Goal: Information Seeking & Learning: Check status

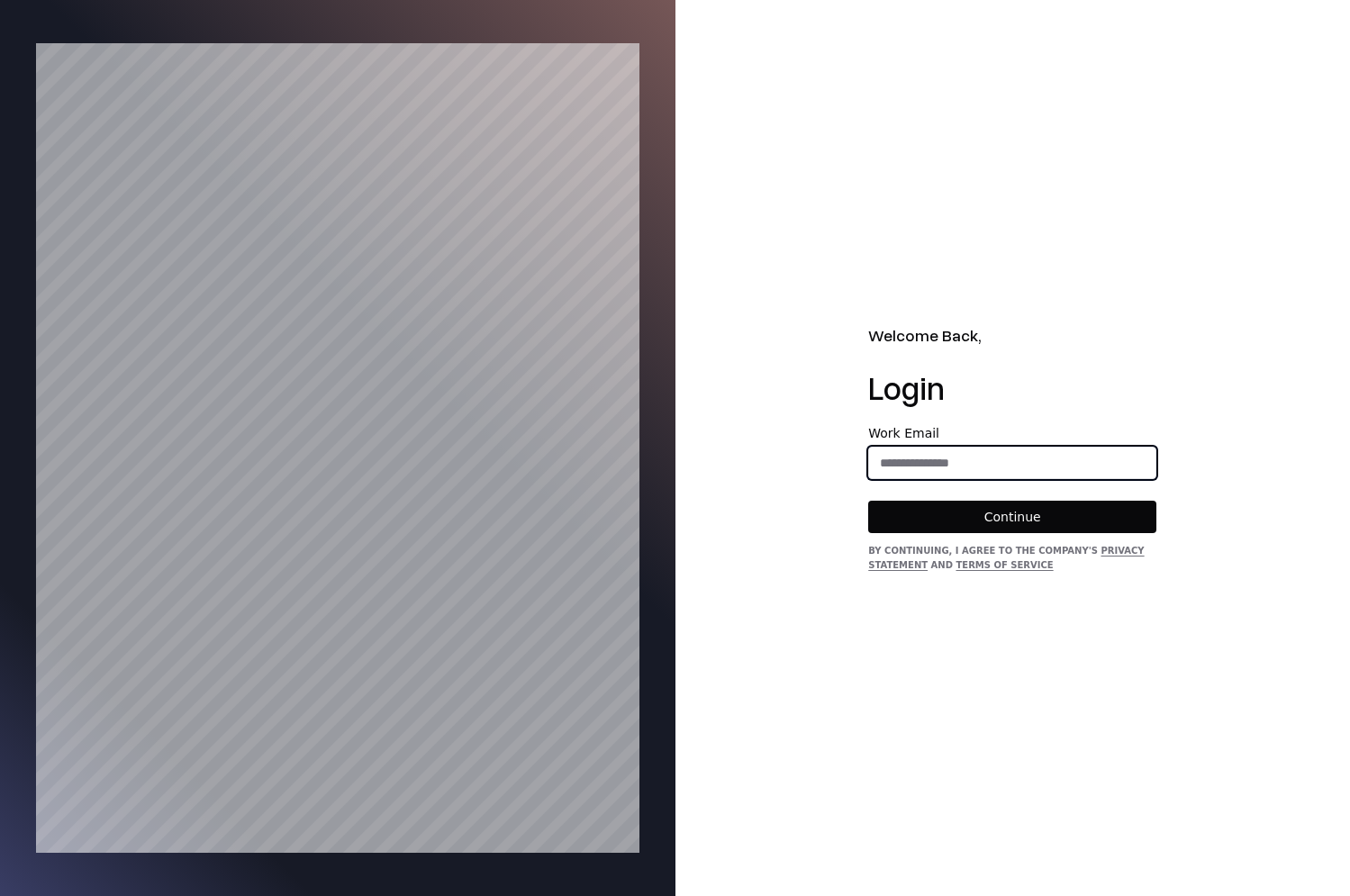
click at [935, 463] on input "email" at bounding box center [1012, 462] width 286 height 32
type input "**********"
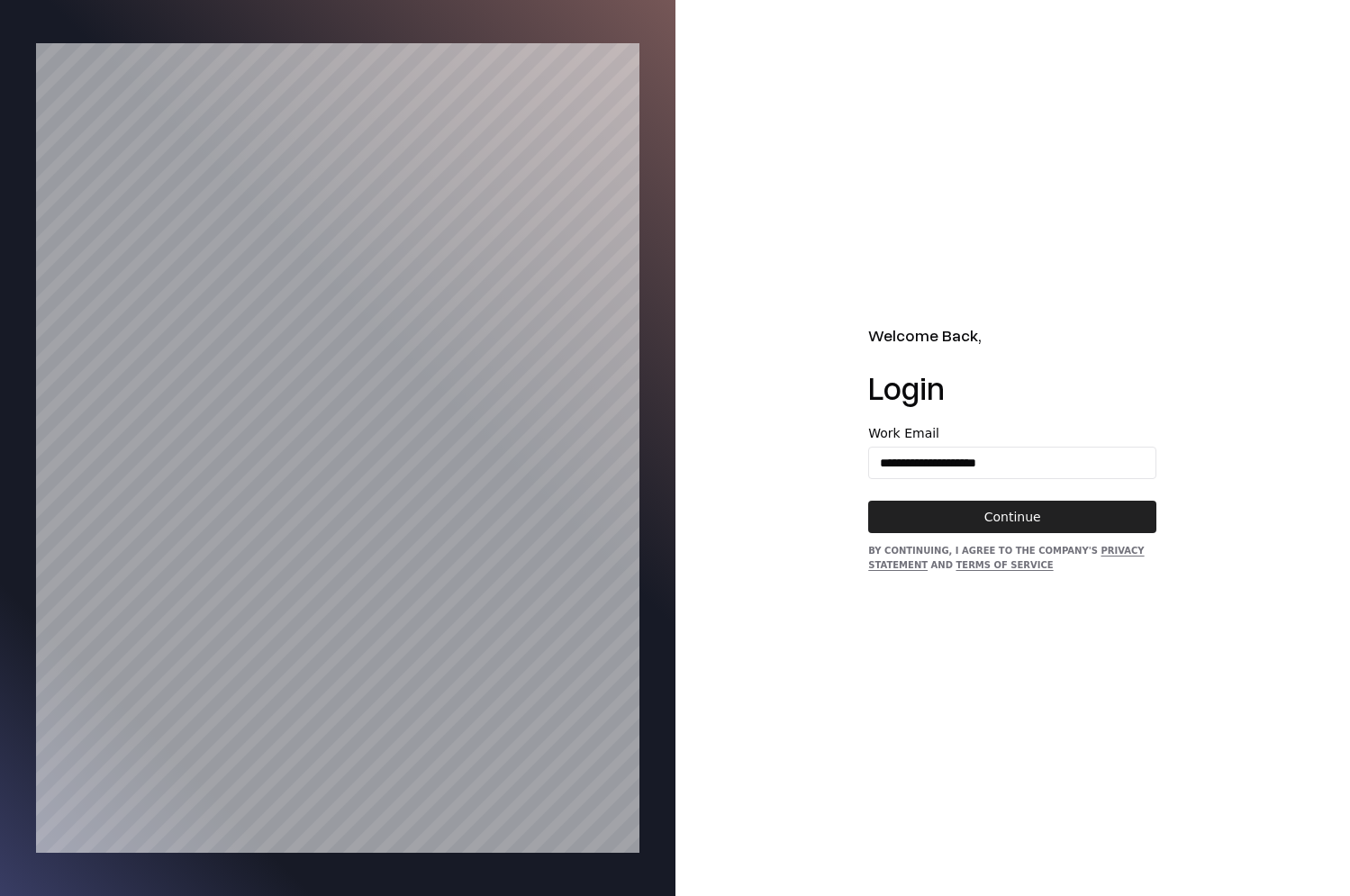
click at [951, 512] on button "Continue" at bounding box center [1012, 516] width 288 height 32
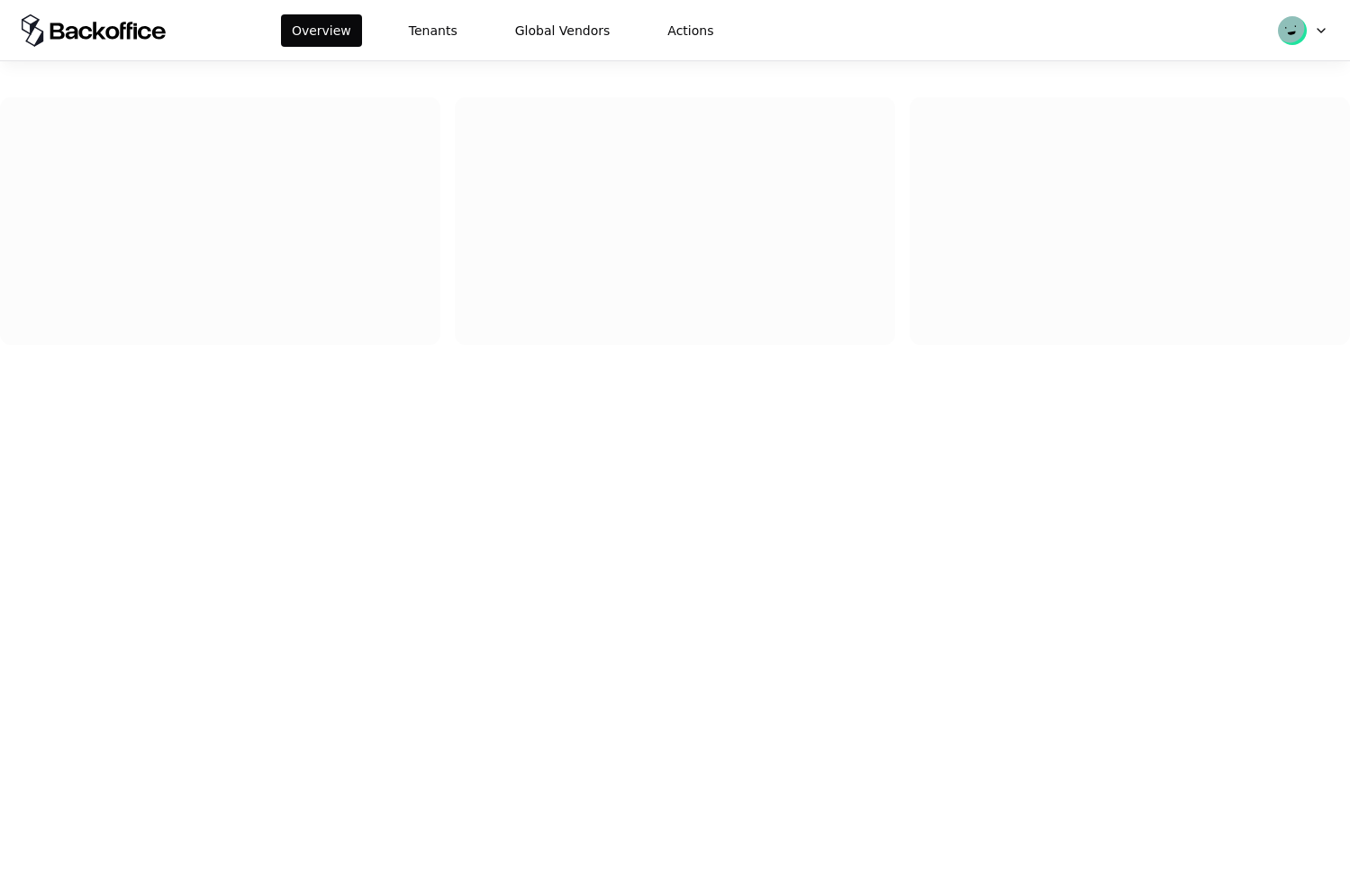
click at [1311, 22] on html "Overview Tenants Global Vendors Actions" at bounding box center [675, 448] width 1350 height 896
click at [673, 48] on html "Overview Tenants Global Vendors Actions Yarden yarden@shift.security Log out" at bounding box center [675, 448] width 1350 height 896
click at [406, 21] on button "Tenants" at bounding box center [433, 30] width 70 height 32
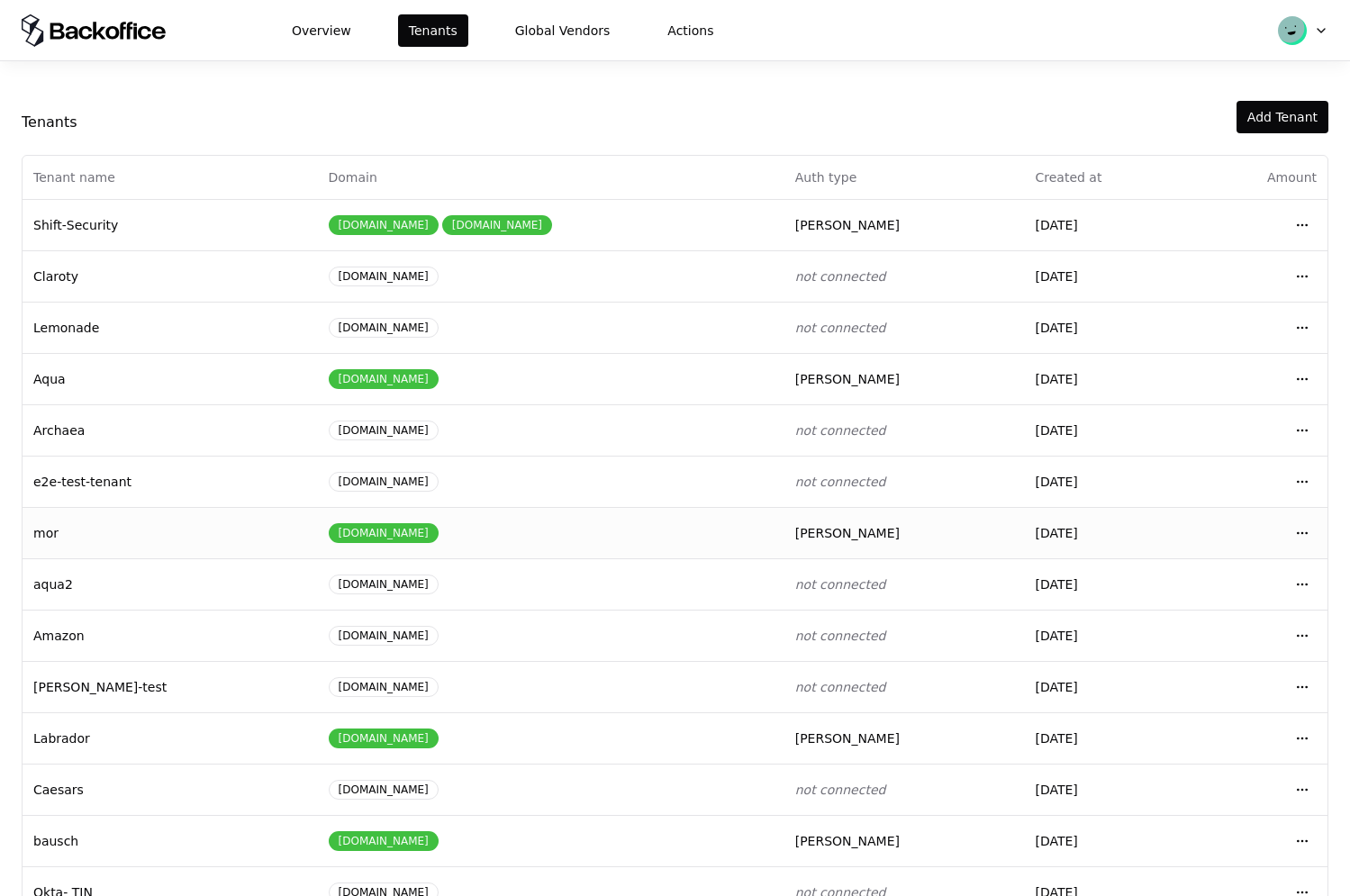
scroll to position [43, 0]
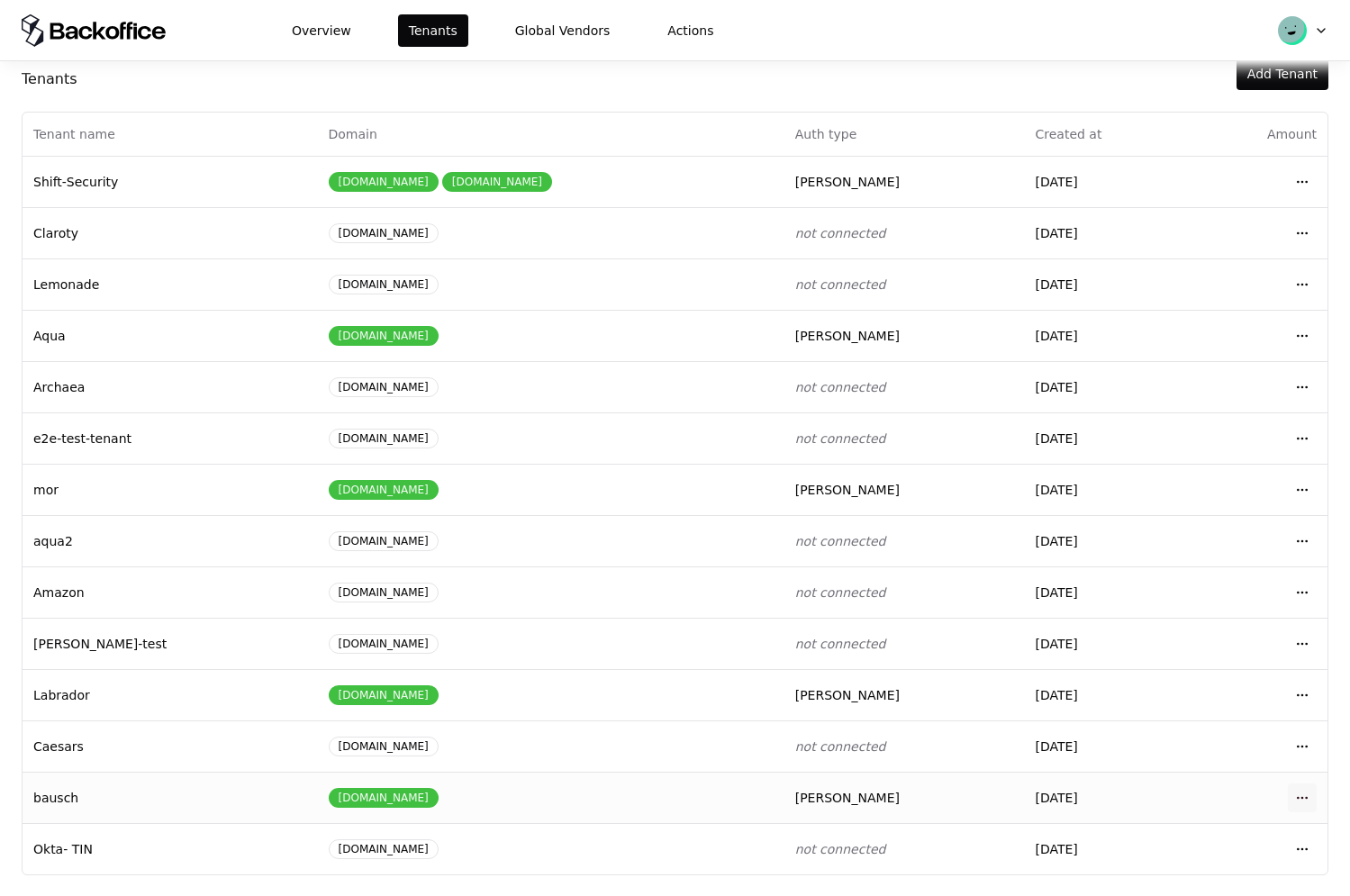
click at [1284, 793] on html "Overview Tenants Global Vendors Actions Tenants Add Tenant Tenant name Domain A…" at bounding box center [675, 448] width 1350 height 896
click at [1209, 723] on div "Login to tenant" at bounding box center [1208, 720] width 204 height 36
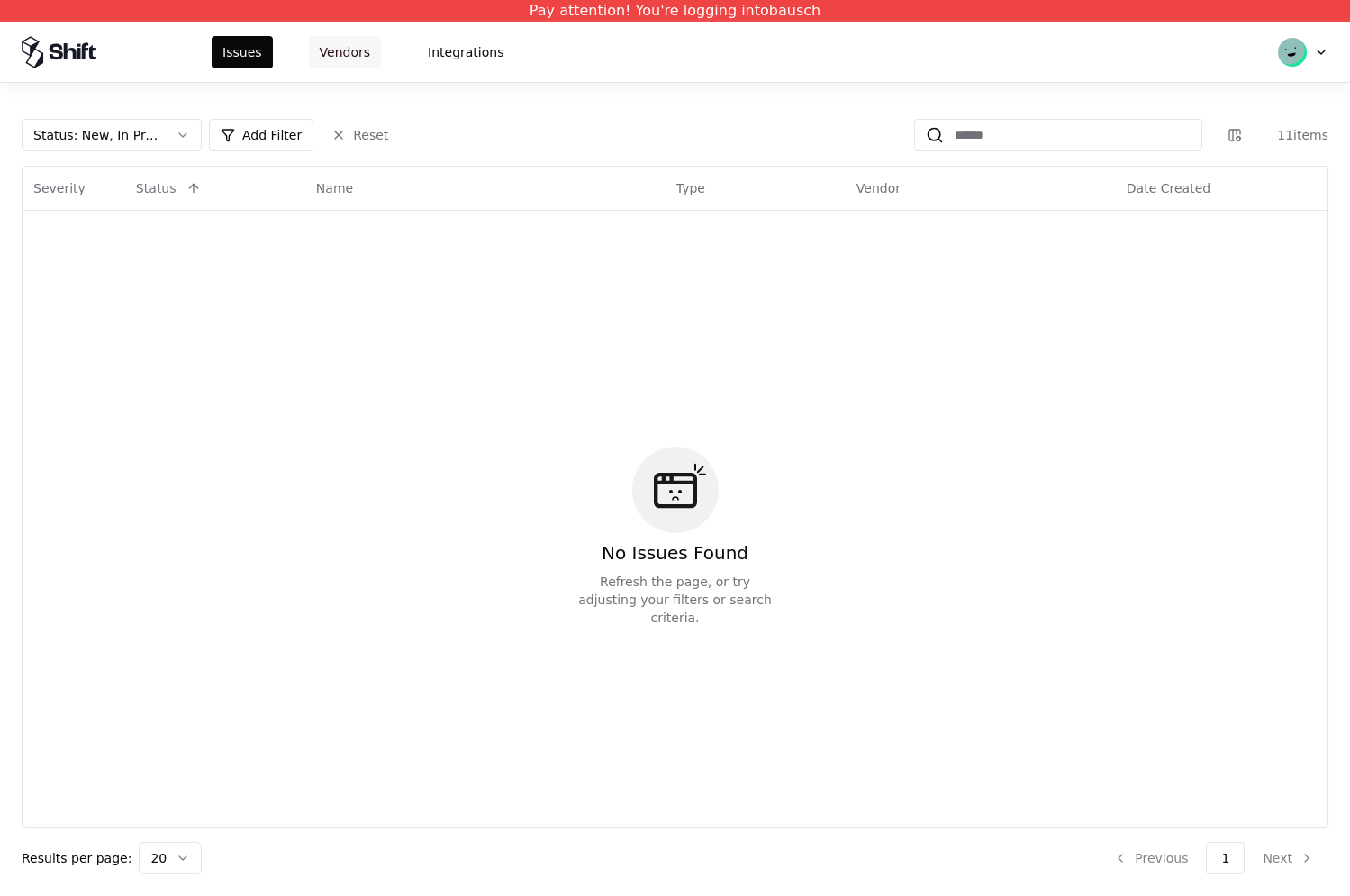
click at [350, 50] on button "Vendors" at bounding box center [345, 52] width 72 height 32
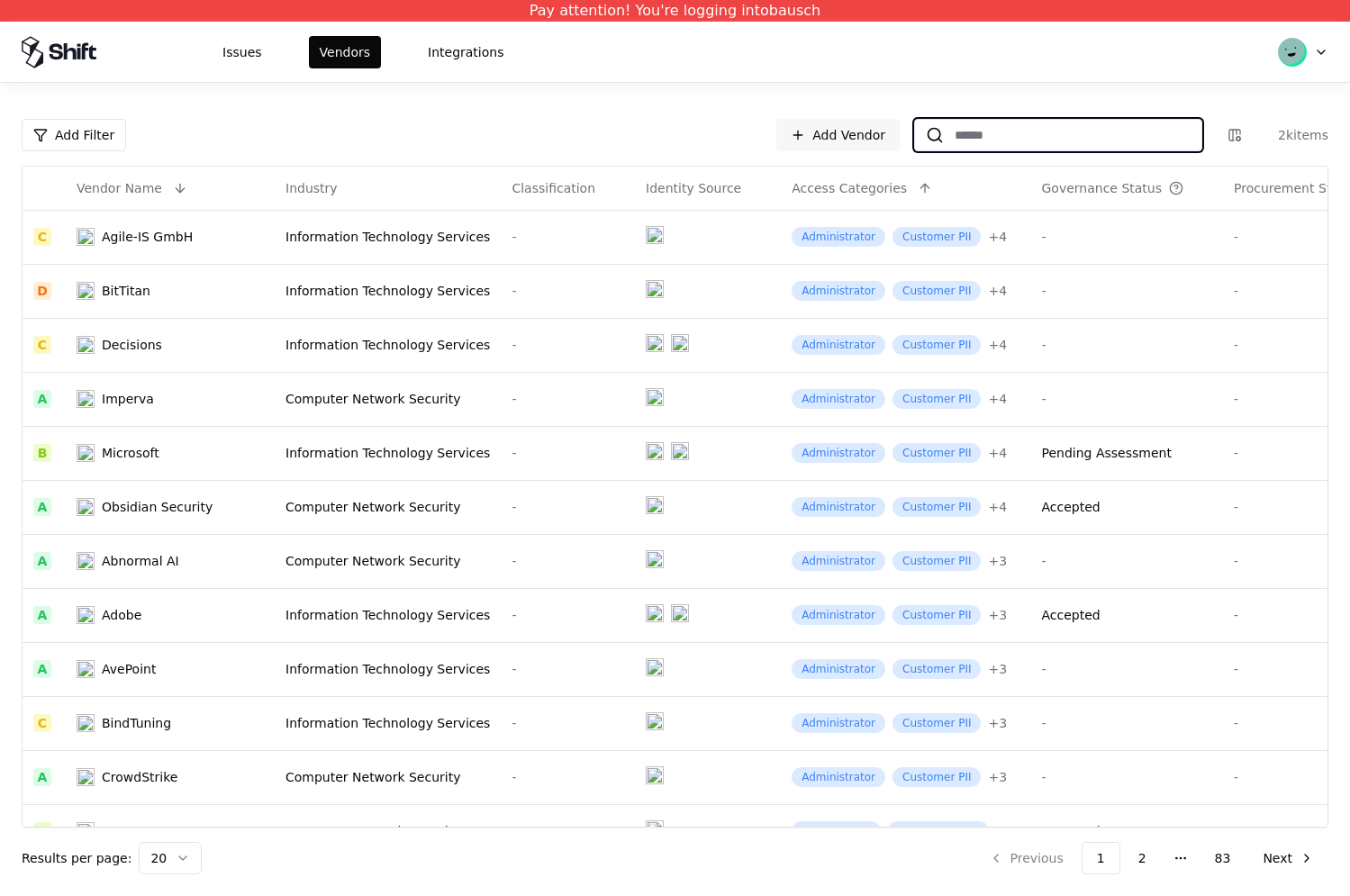
click at [998, 137] on input at bounding box center [1072, 135] width 257 height 32
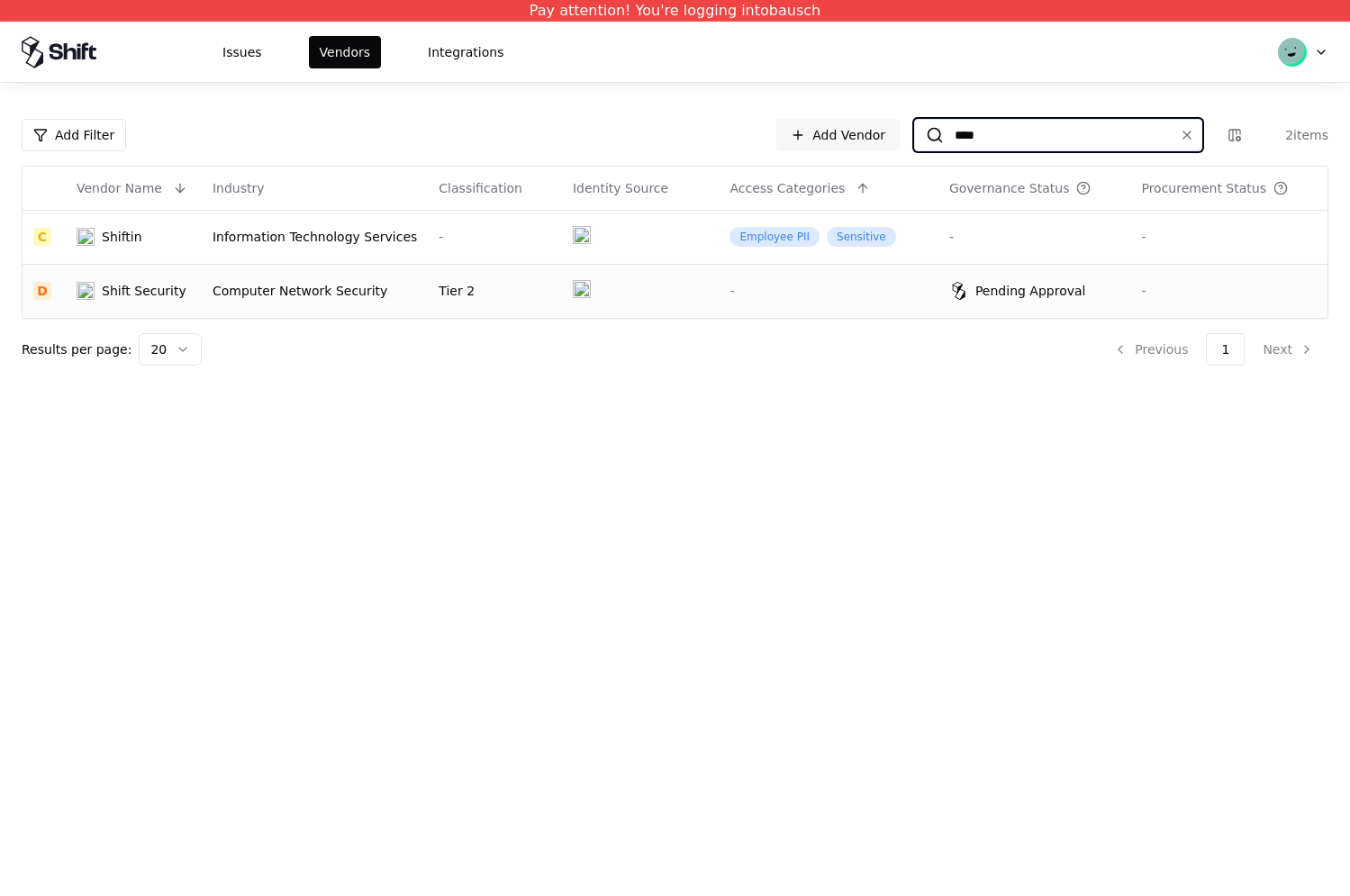
type input "****"
click at [138, 294] on div "Shift Security" at bounding box center [144, 291] width 85 height 18
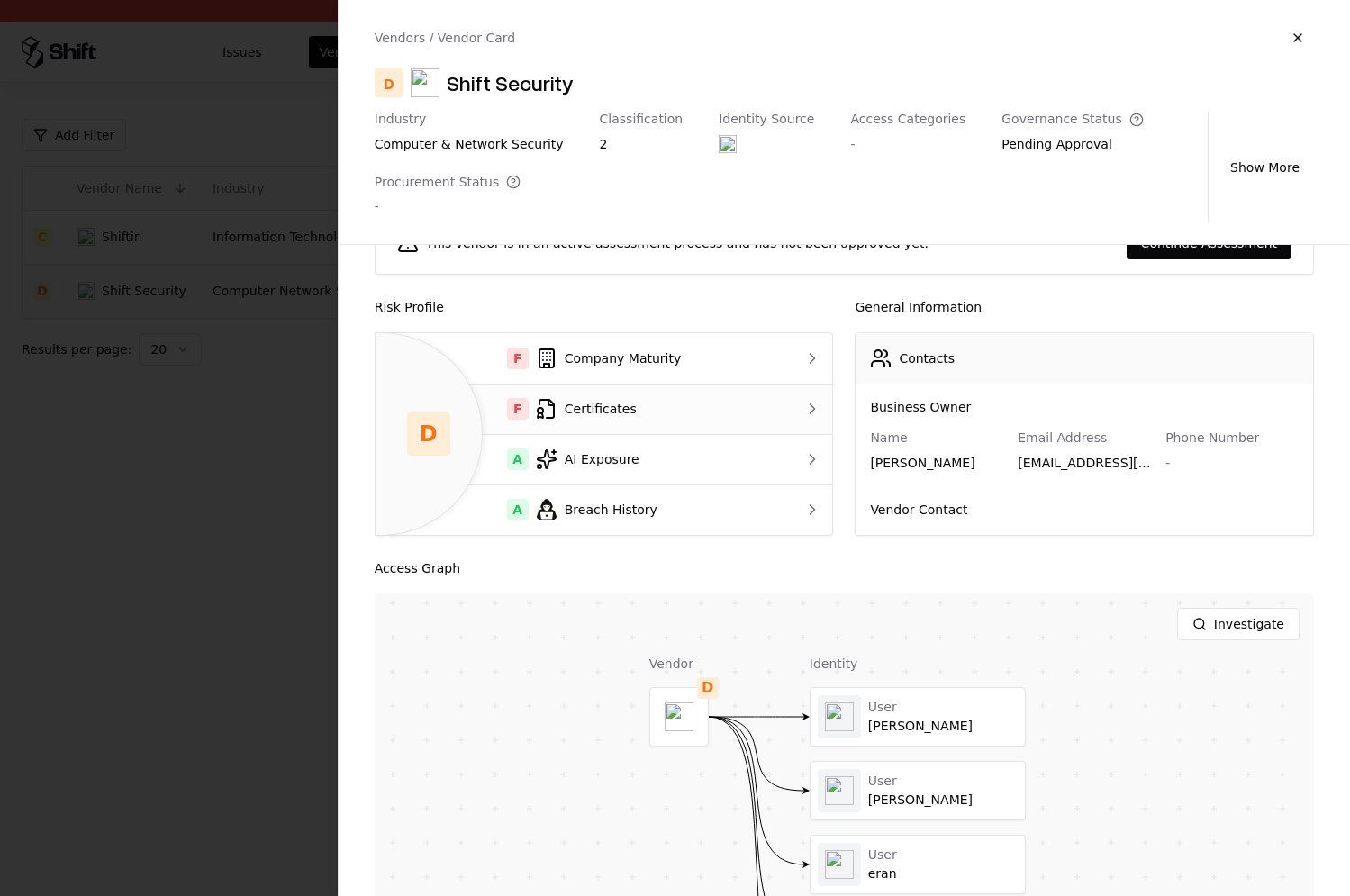
scroll to position [54, 0]
click at [718, 410] on div "F Certificates" at bounding box center [579, 409] width 378 height 21
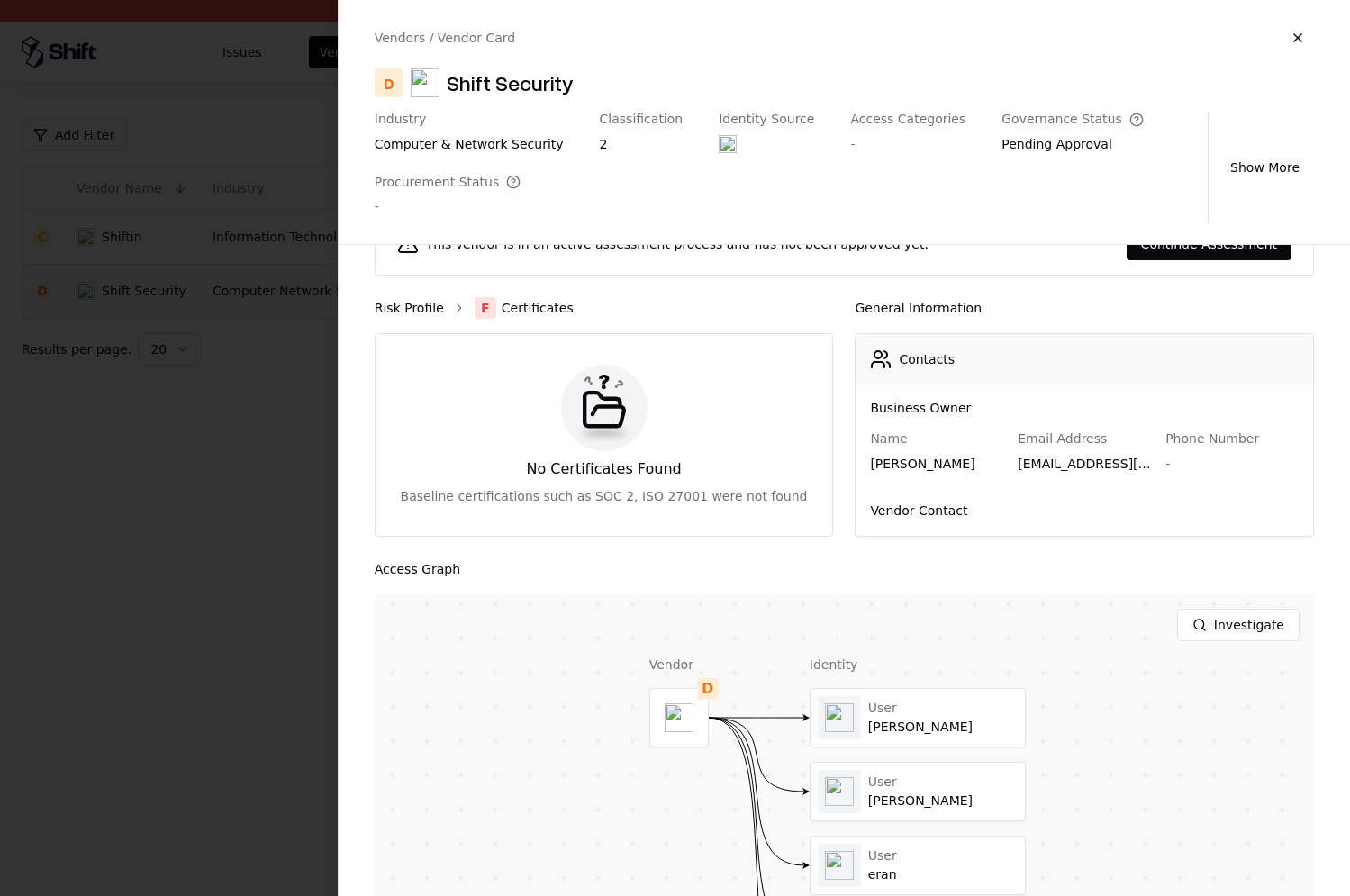
click at [404, 303] on link "Risk Profile" at bounding box center [409, 308] width 69 height 18
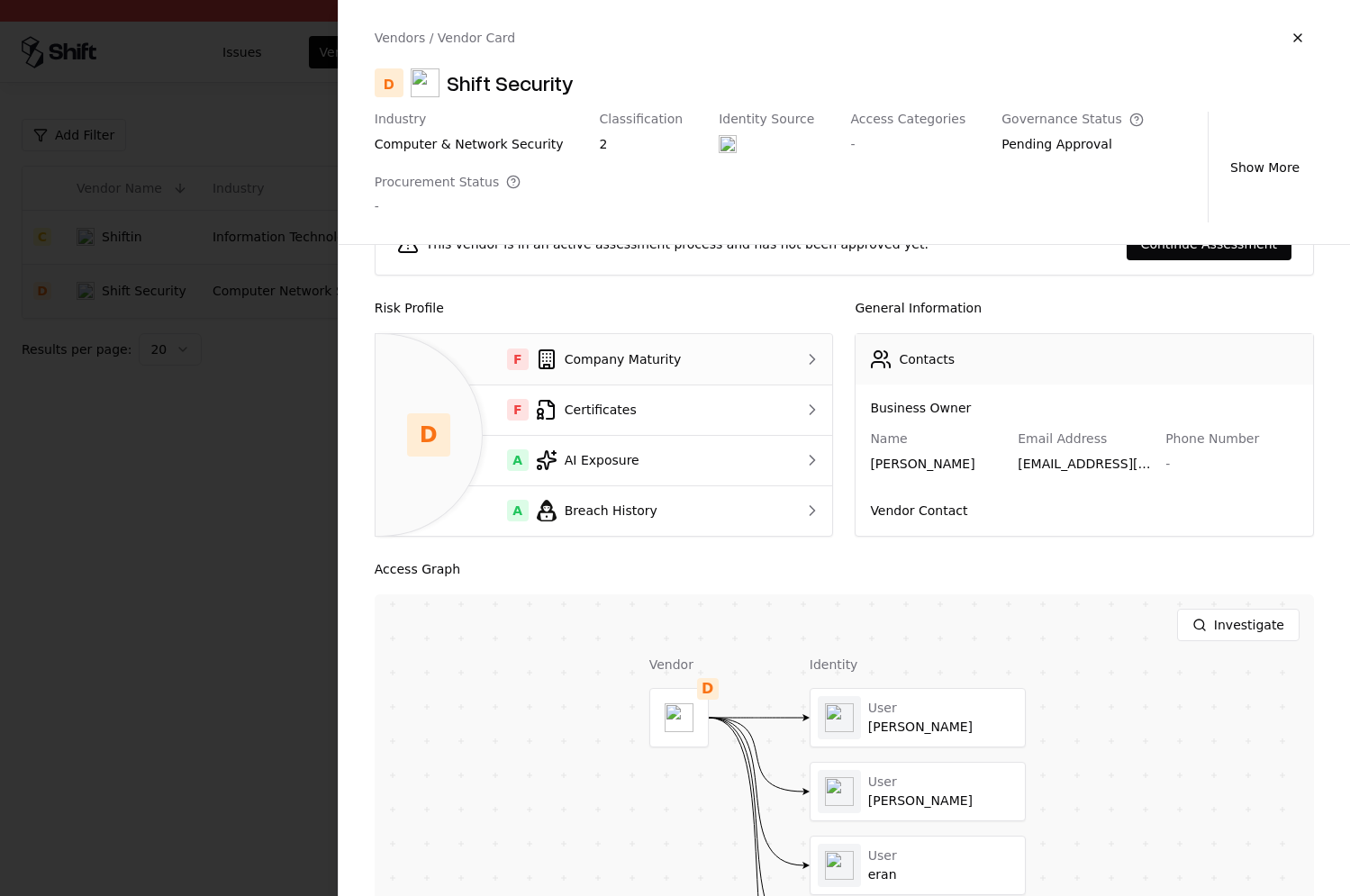
click at [680, 369] on td "F Company Maturity" at bounding box center [579, 359] width 407 height 51
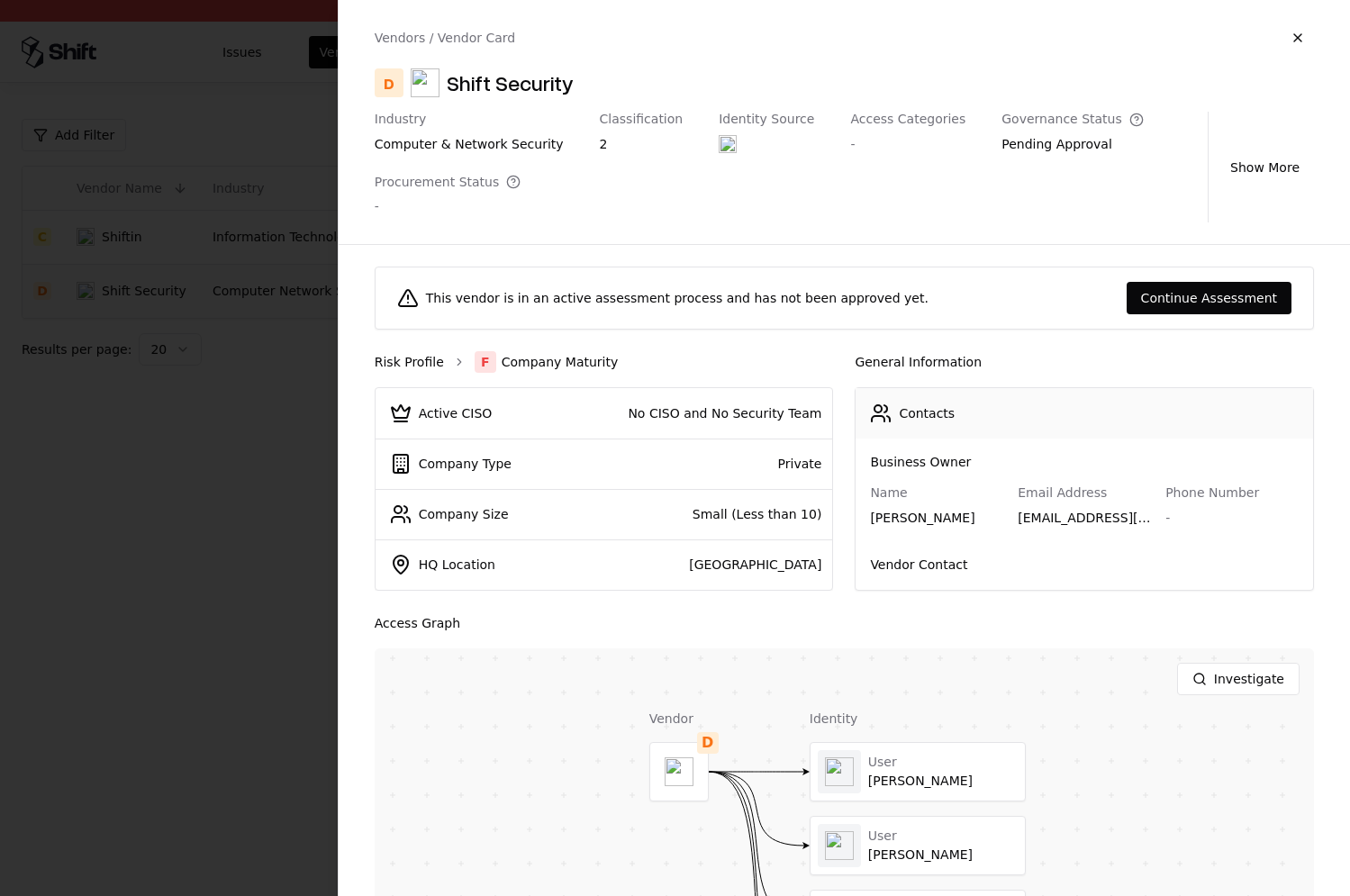
click at [412, 355] on link "Risk Profile" at bounding box center [409, 362] width 69 height 18
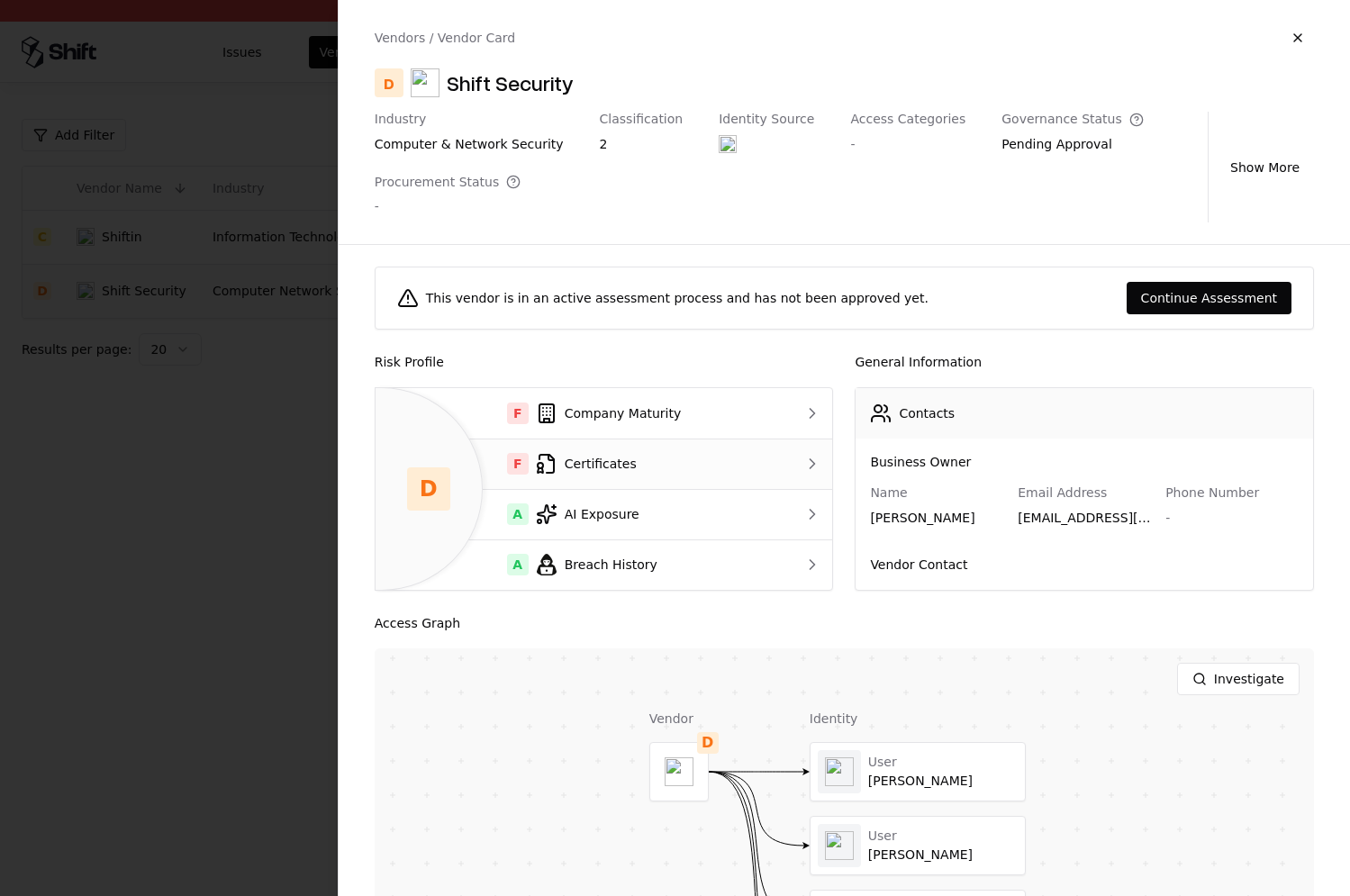
click at [682, 460] on div "F Certificates" at bounding box center [579, 463] width 378 height 21
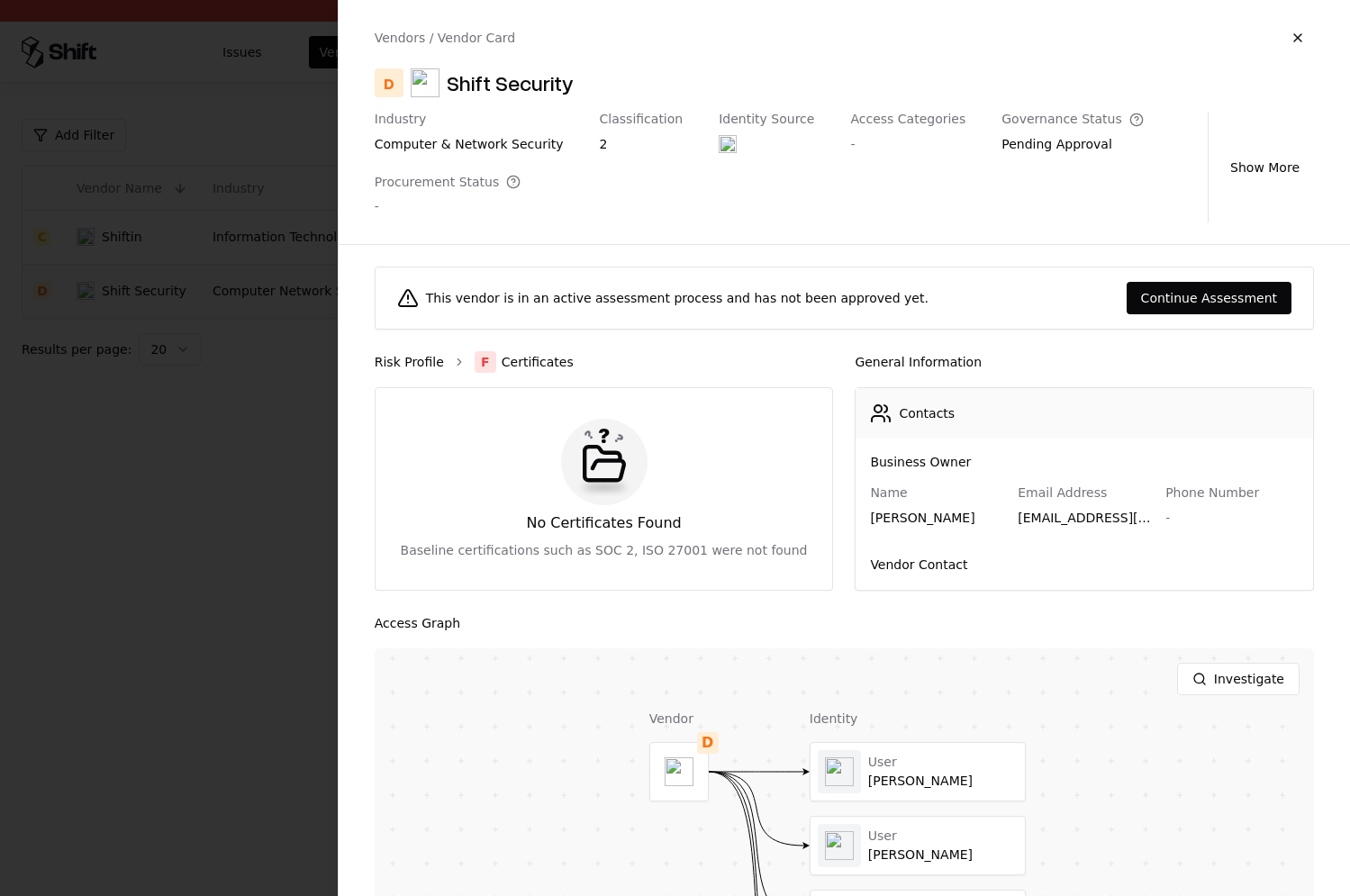
click at [416, 366] on link "Risk Profile" at bounding box center [409, 362] width 69 height 18
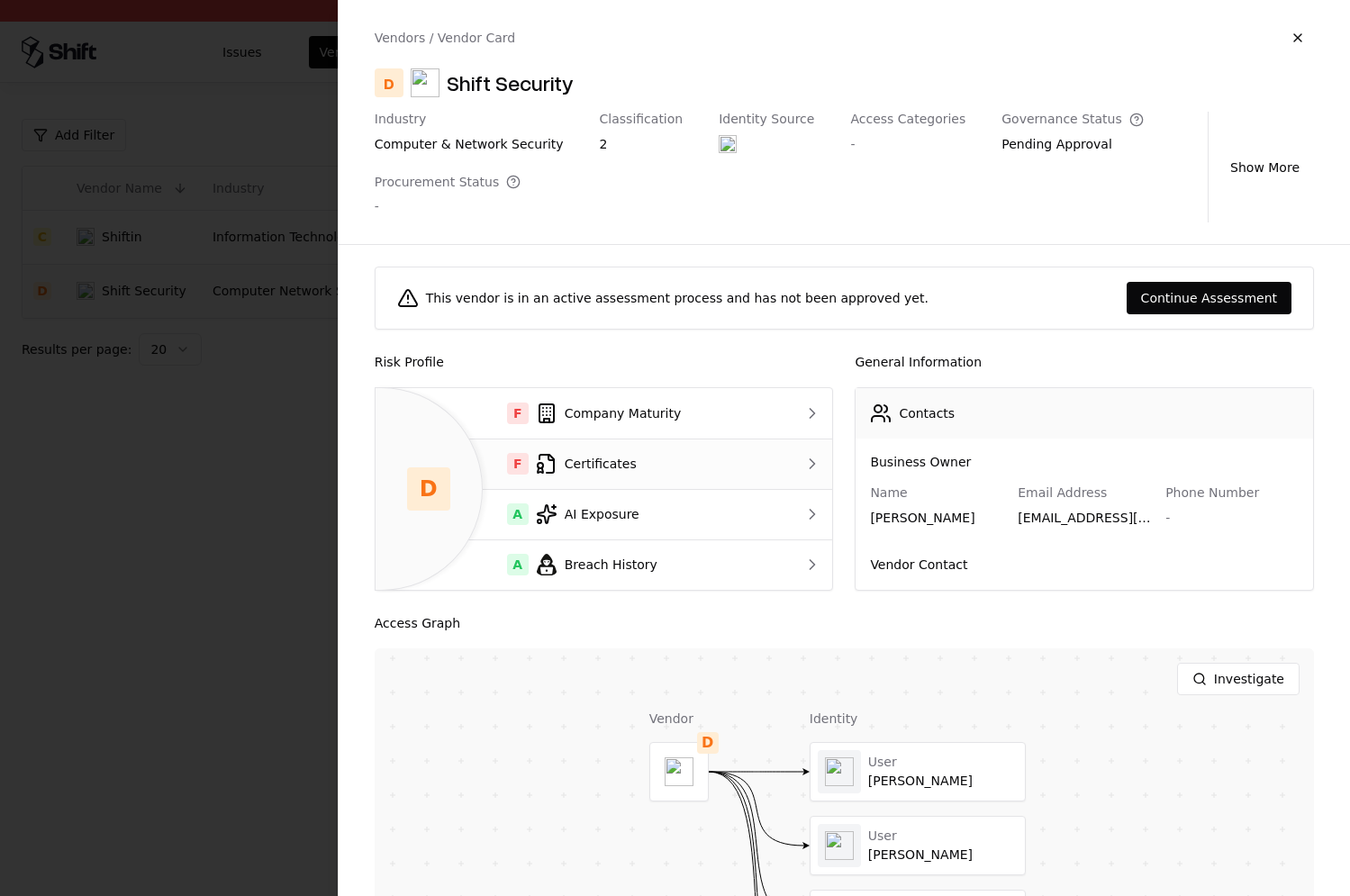
click at [667, 472] on div "F Certificates" at bounding box center [579, 463] width 378 height 21
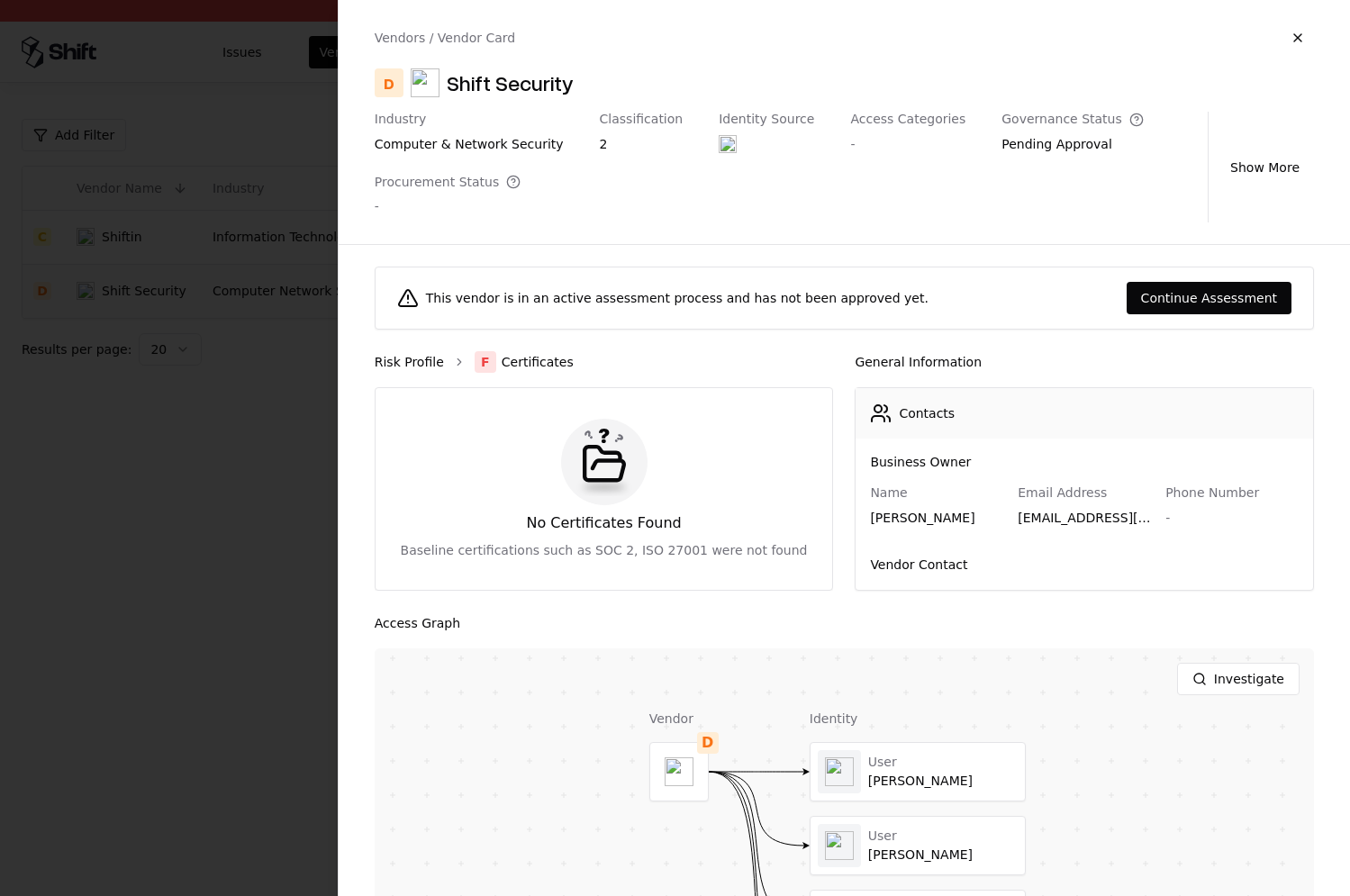
click at [414, 365] on link "Risk Profile" at bounding box center [409, 362] width 69 height 18
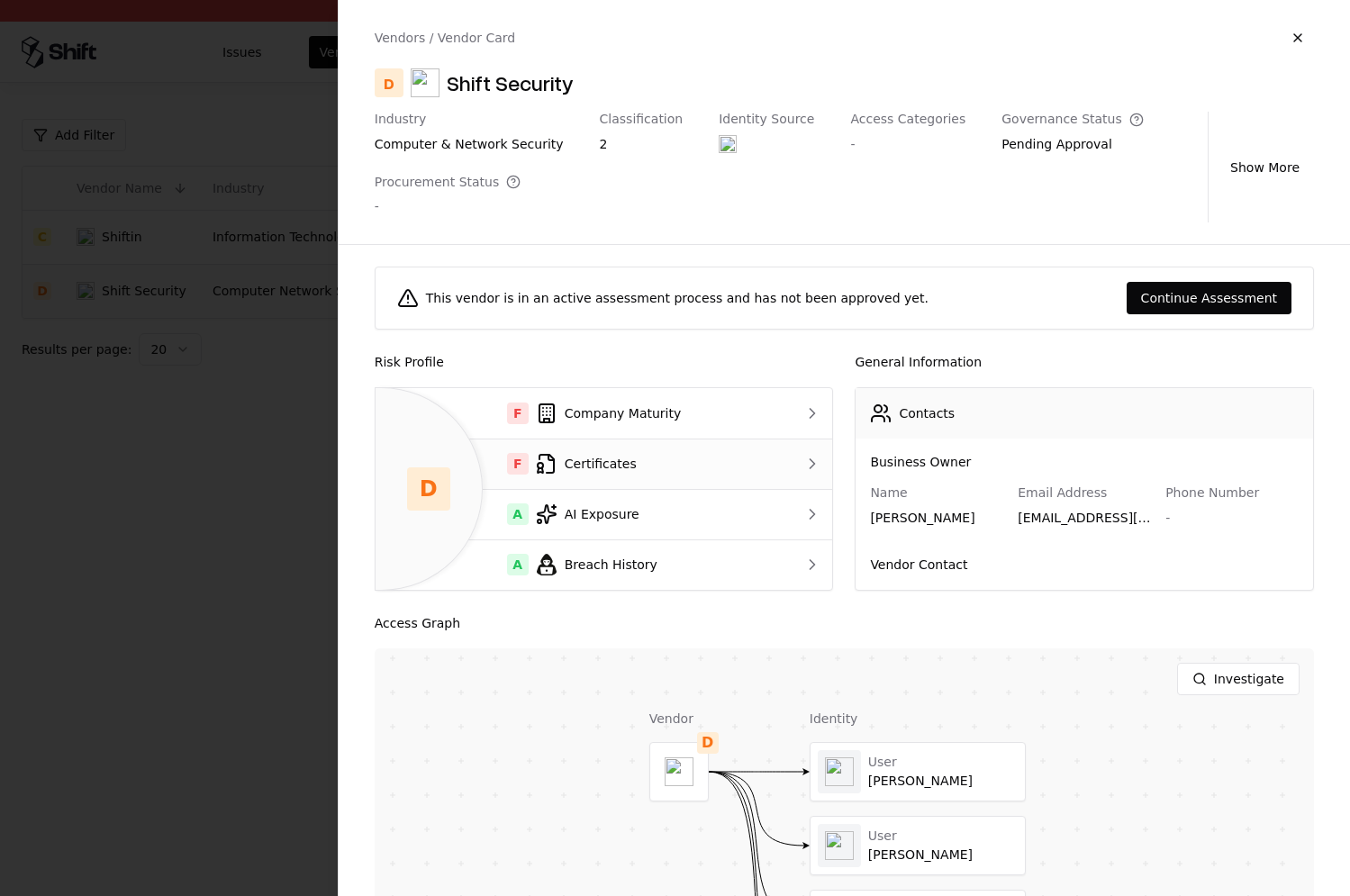
click at [790, 476] on td at bounding box center [806, 463] width 51 height 51
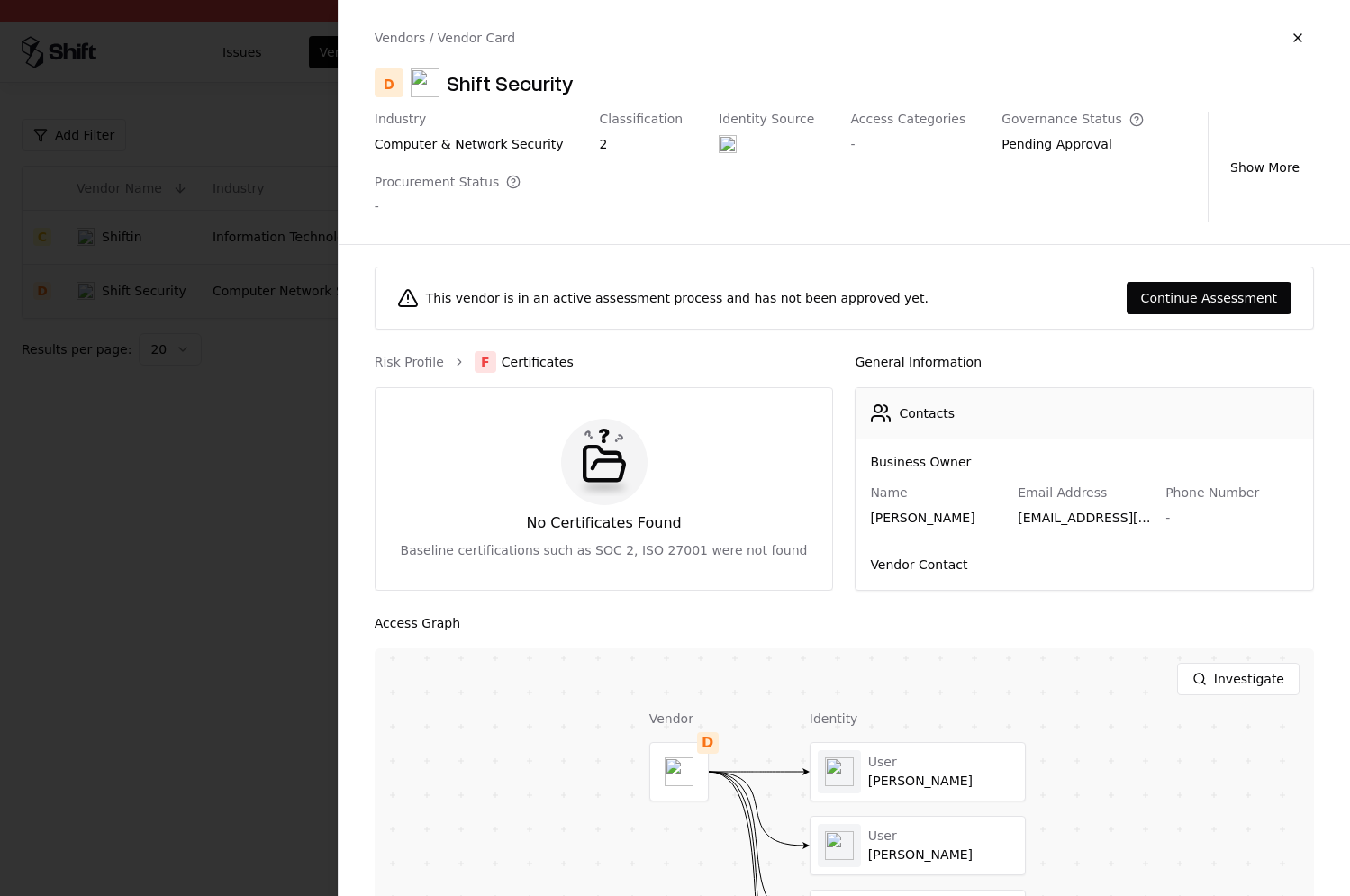
click at [625, 530] on div "No Certificates Found" at bounding box center [603, 522] width 155 height 21
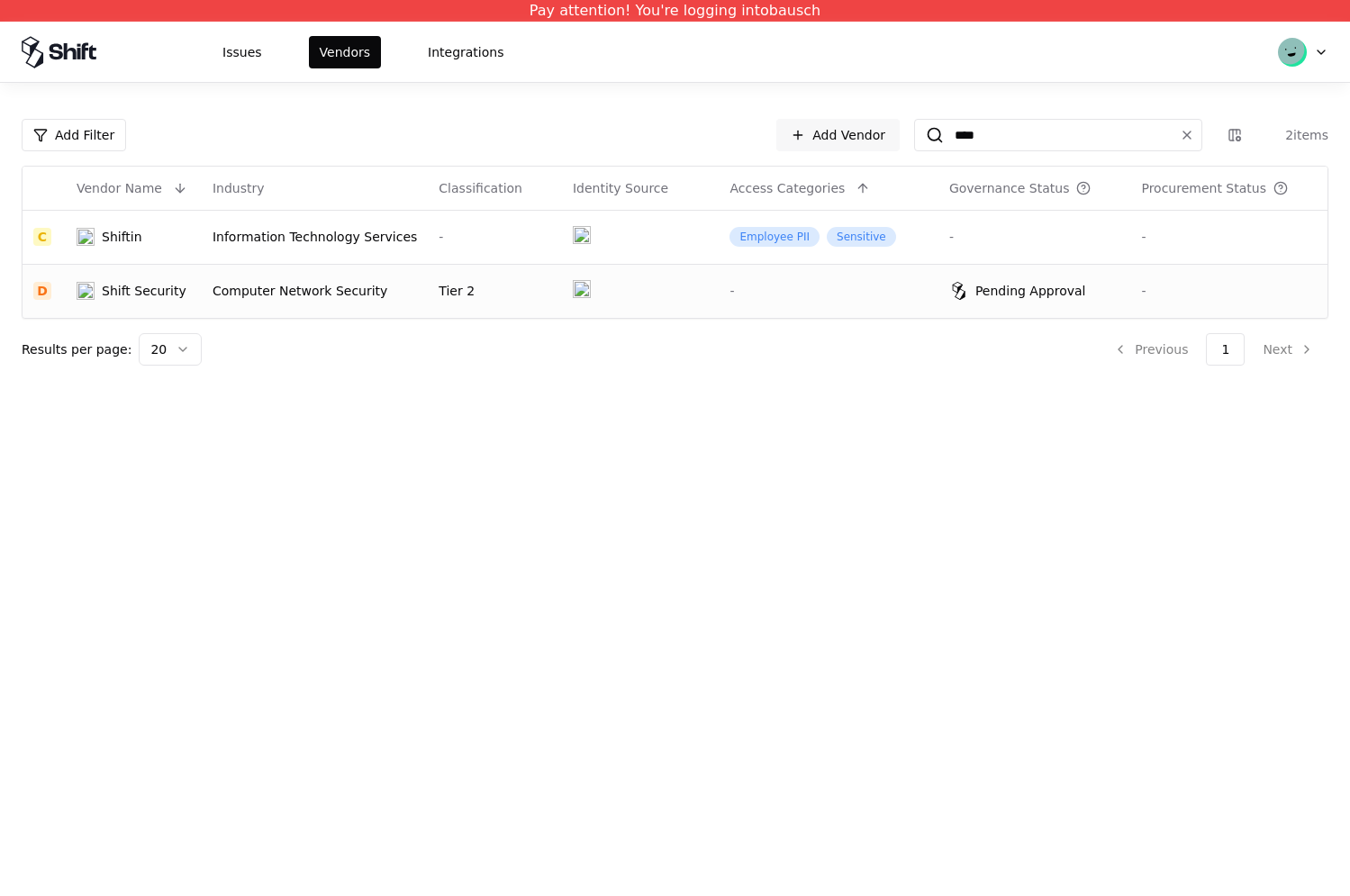
click at [127, 292] on div "Shift Security" at bounding box center [144, 291] width 85 height 18
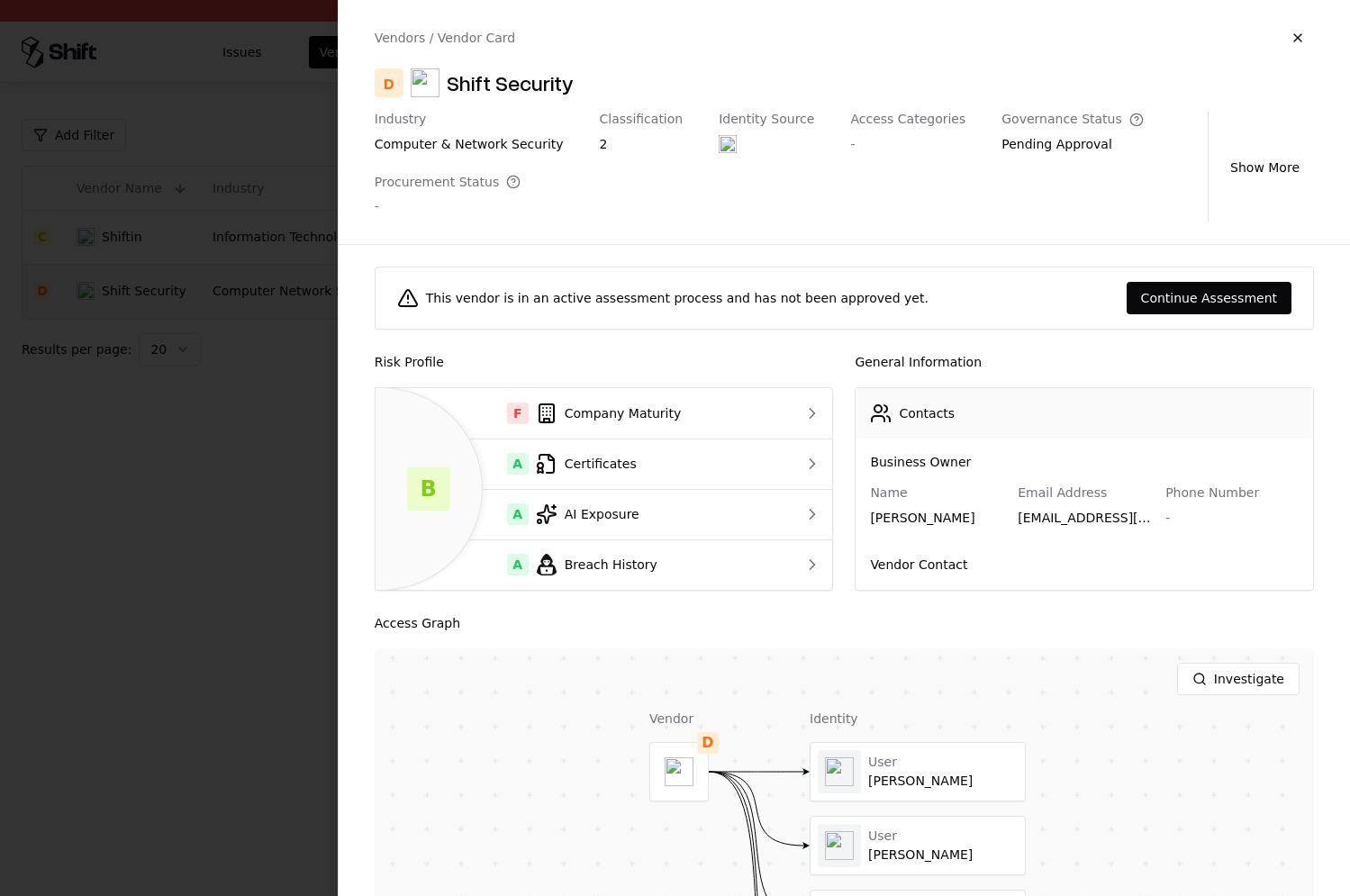
click at [259, 537] on div at bounding box center [675, 448] width 1350 height 896
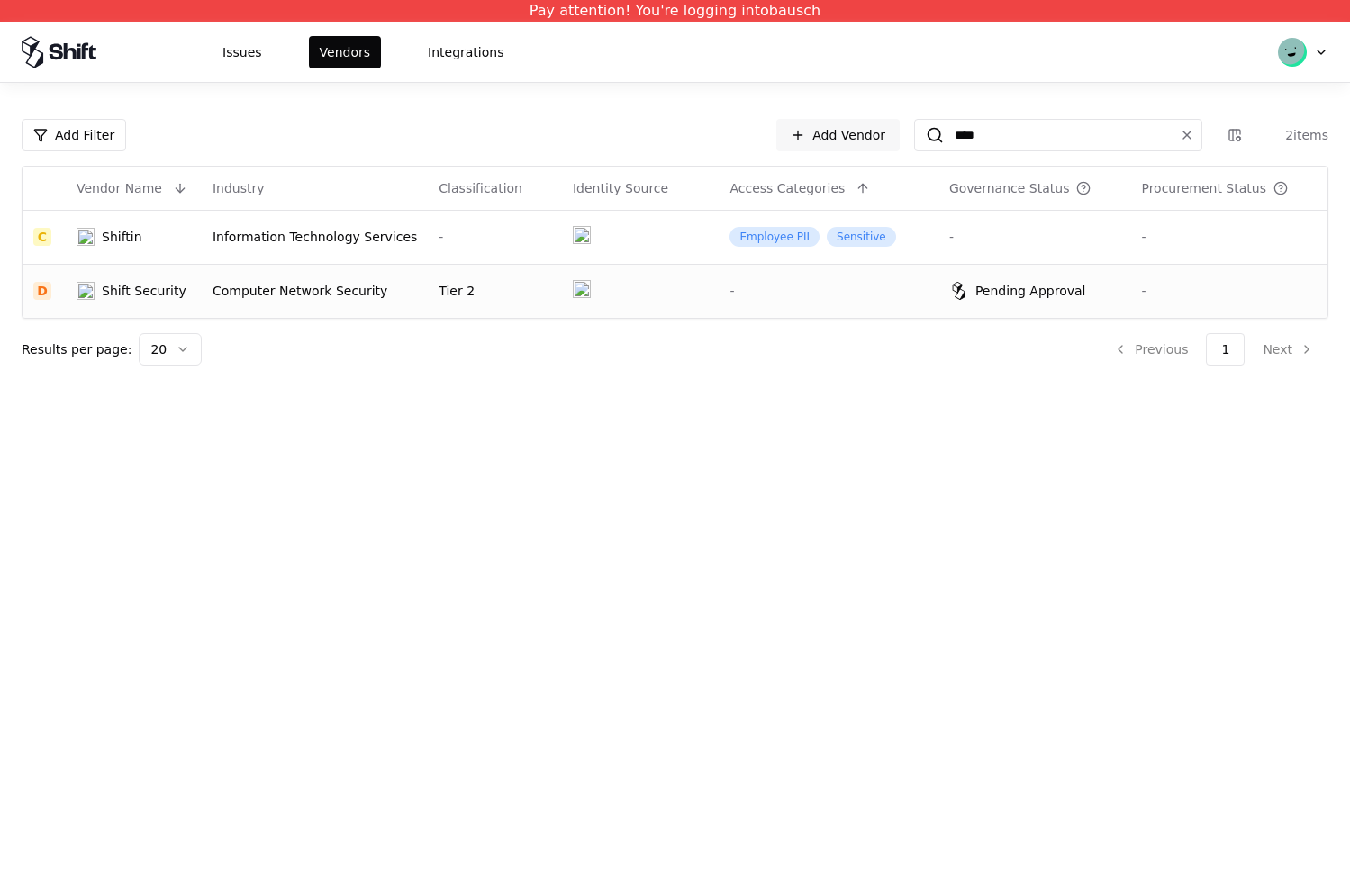
click at [137, 304] on td "Shift Security" at bounding box center [133, 291] width 136 height 54
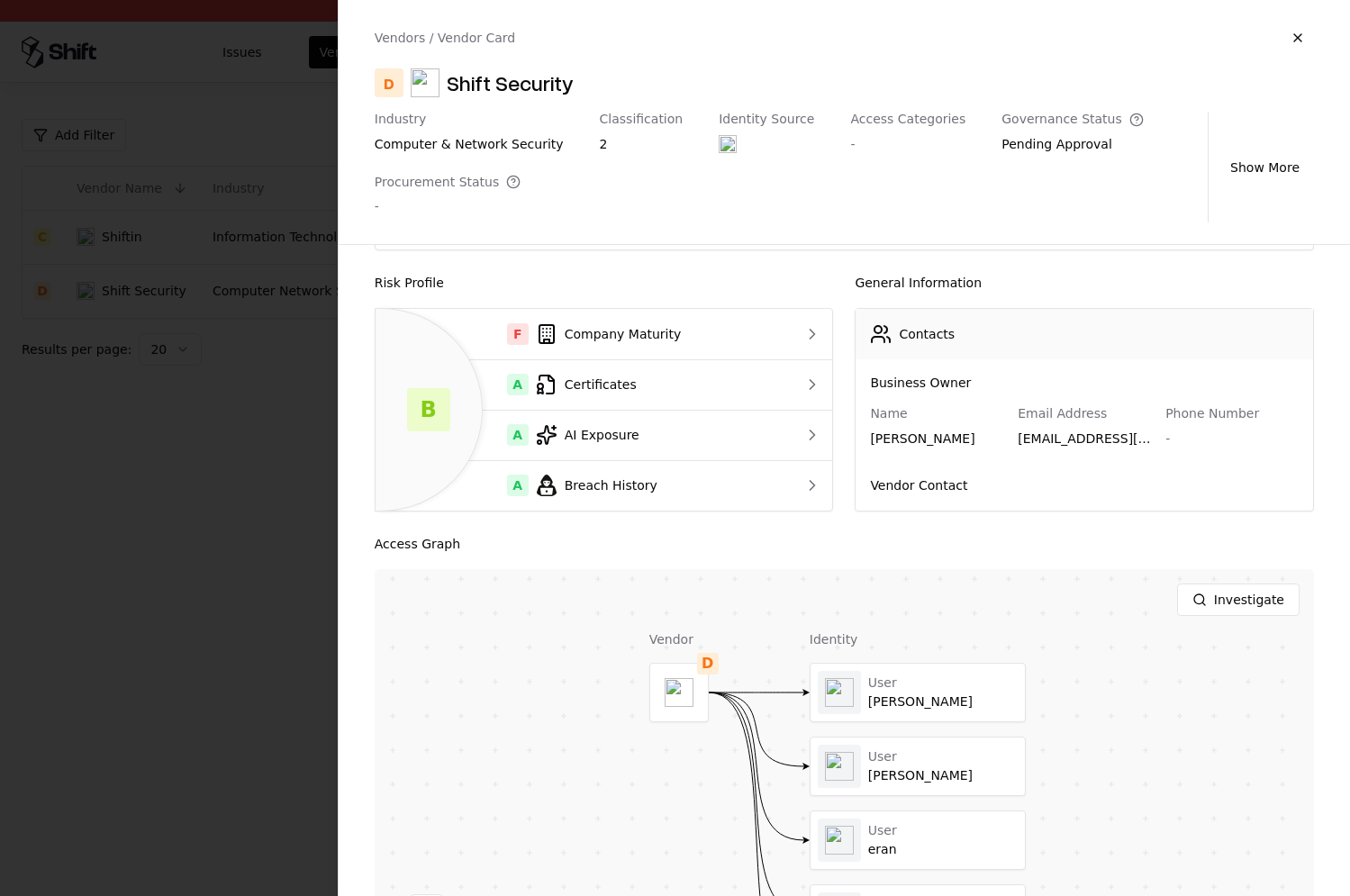
scroll to position [70, 0]
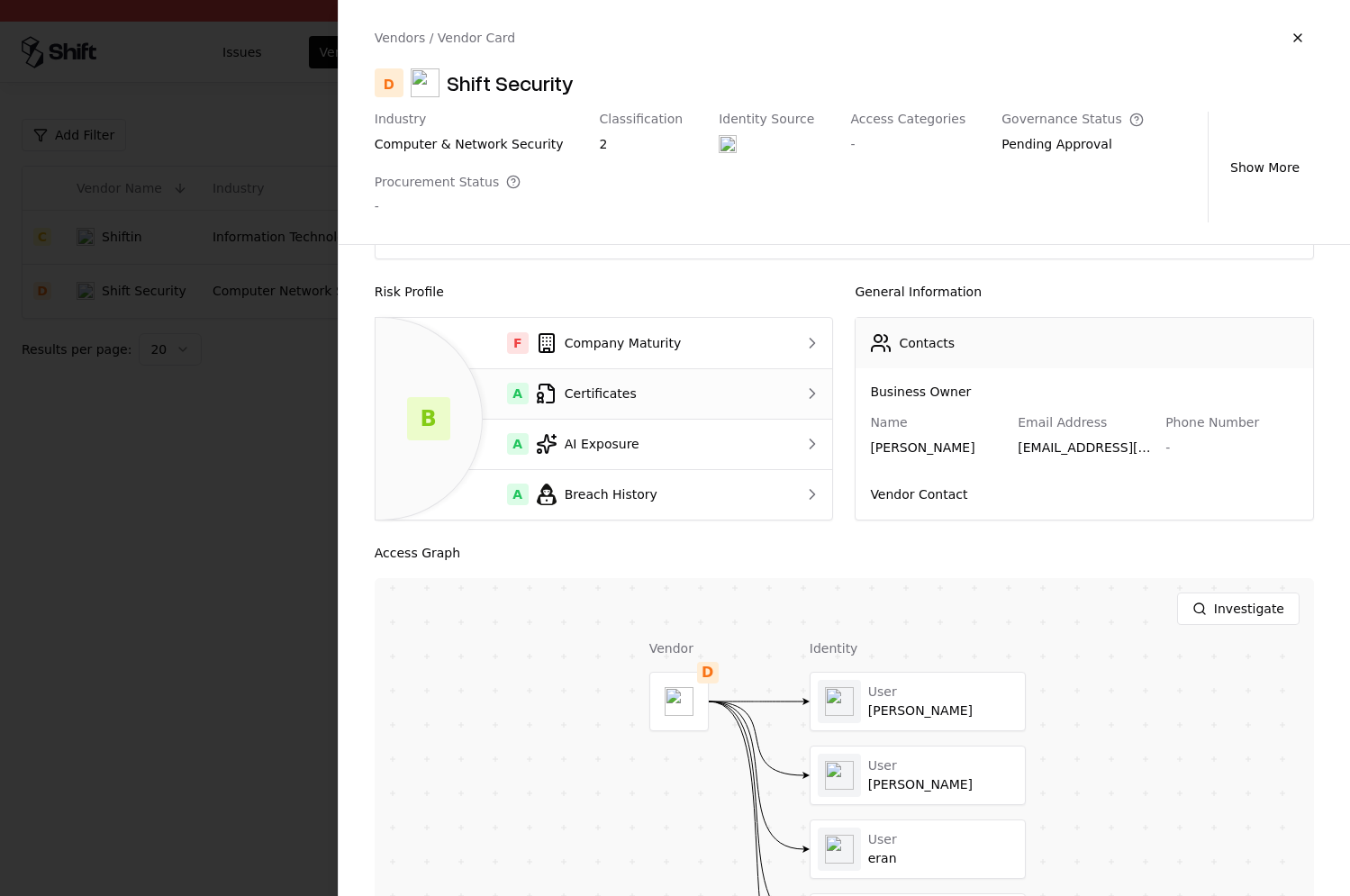
click at [628, 389] on div "A Certificates" at bounding box center [579, 393] width 378 height 21
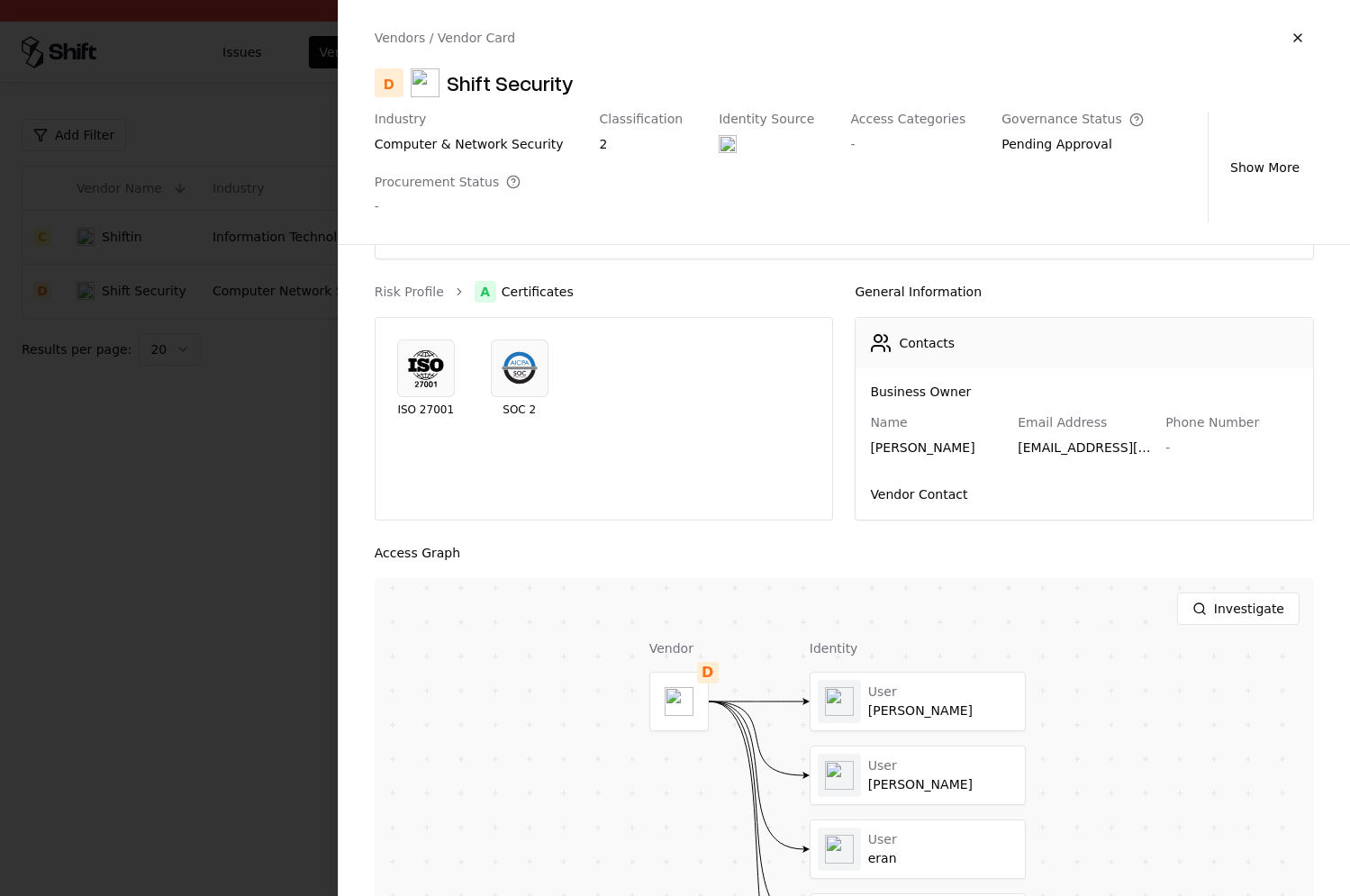
click at [302, 423] on div at bounding box center [675, 448] width 1350 height 896
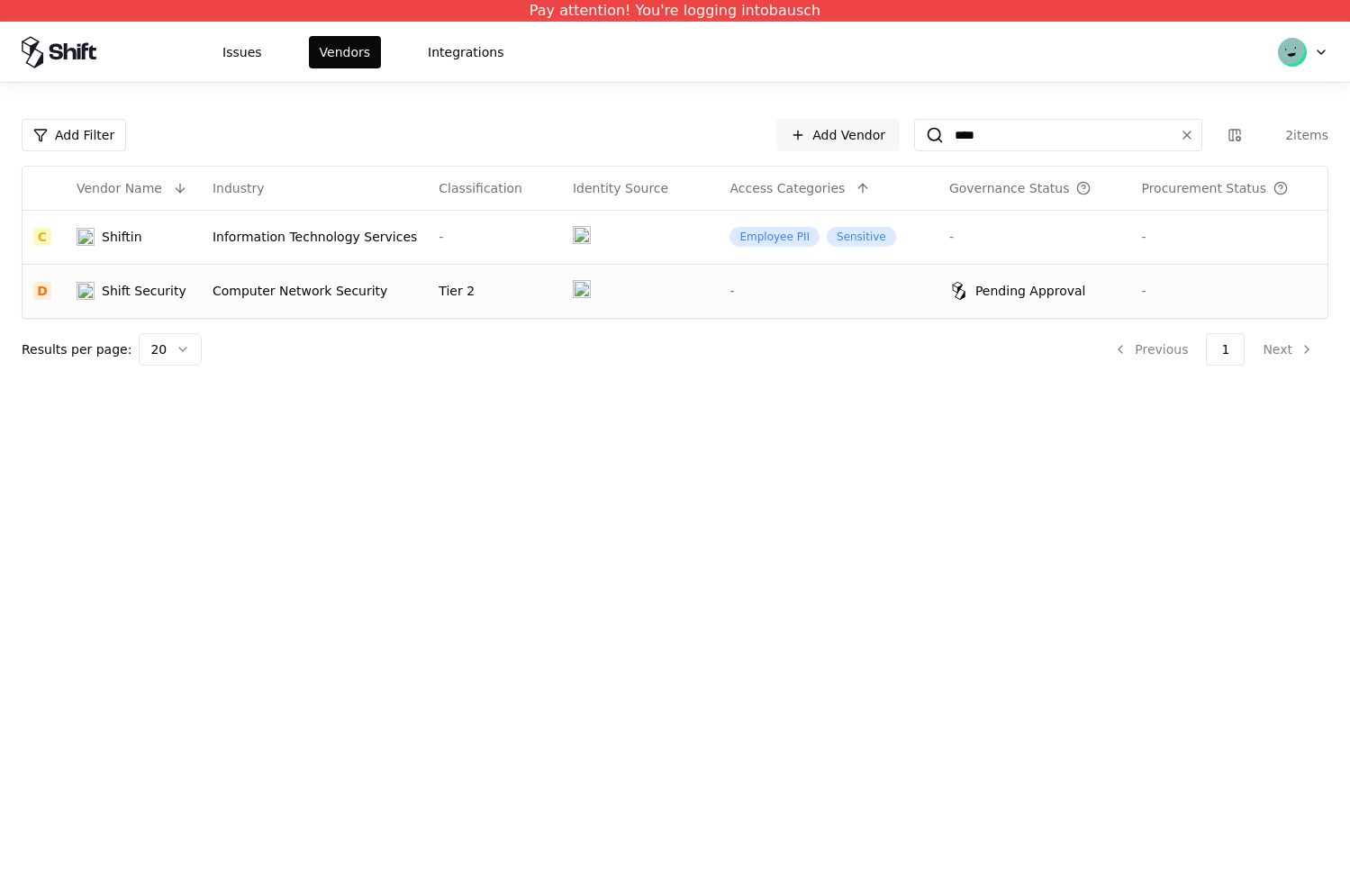
click at [135, 285] on div "Shift Security" at bounding box center [144, 291] width 85 height 18
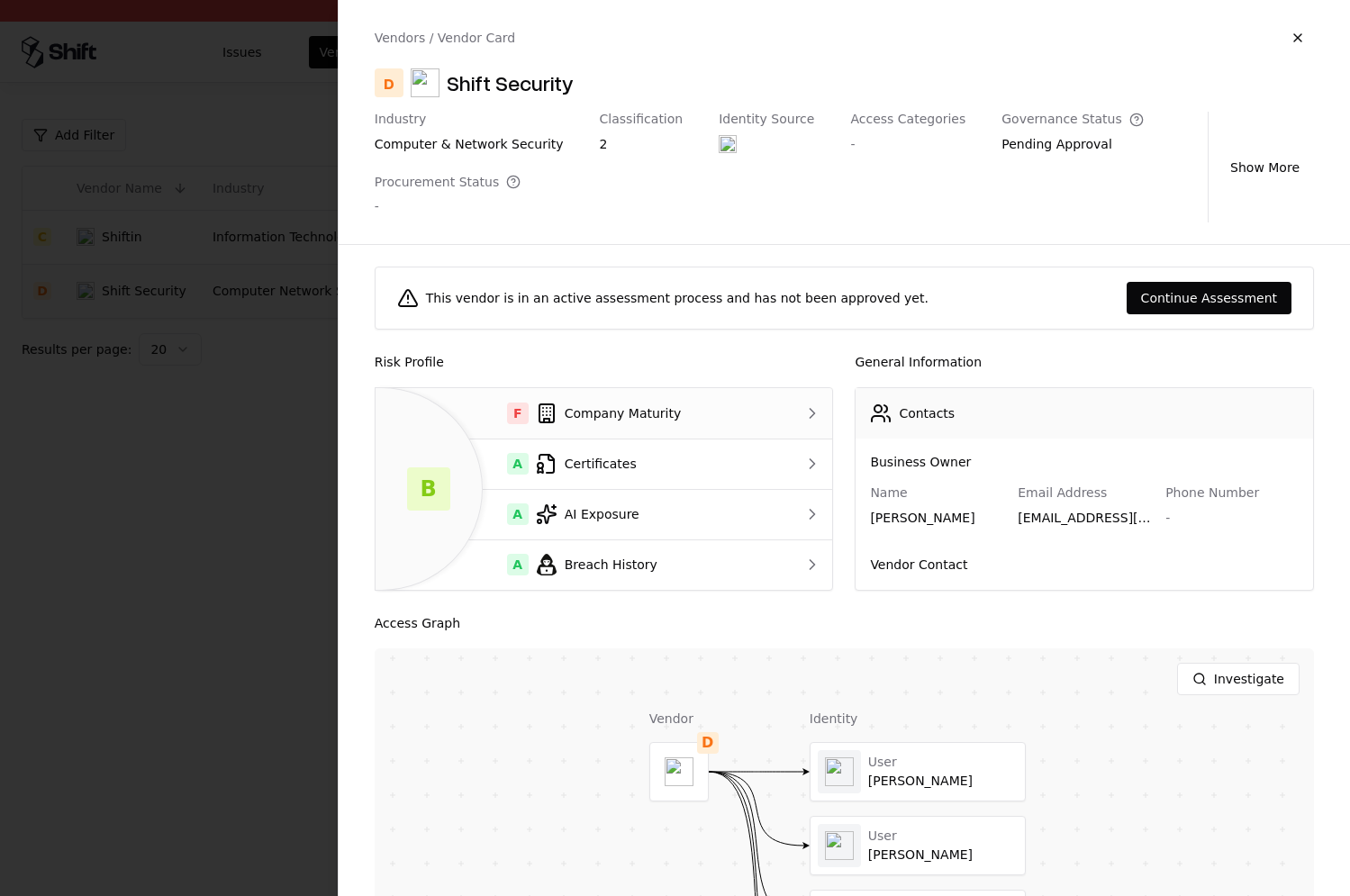
click at [612, 404] on div "F Company Maturity" at bounding box center [579, 412] width 378 height 21
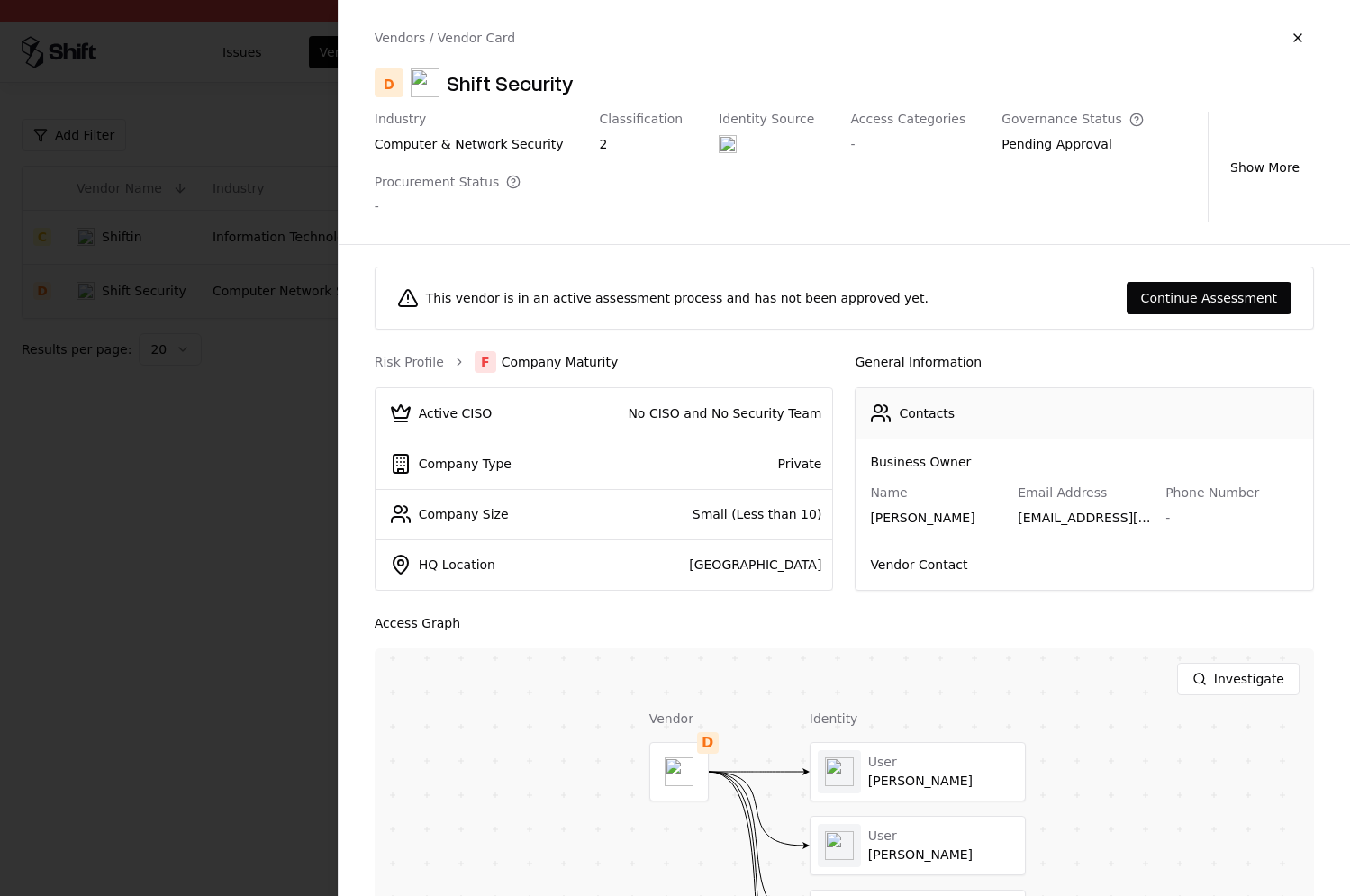
click at [341, 509] on div "This vendor is in an active assessment process and has not been approved yet. C…" at bounding box center [844, 569] width 1011 height 651
click at [287, 514] on div at bounding box center [675, 448] width 1350 height 896
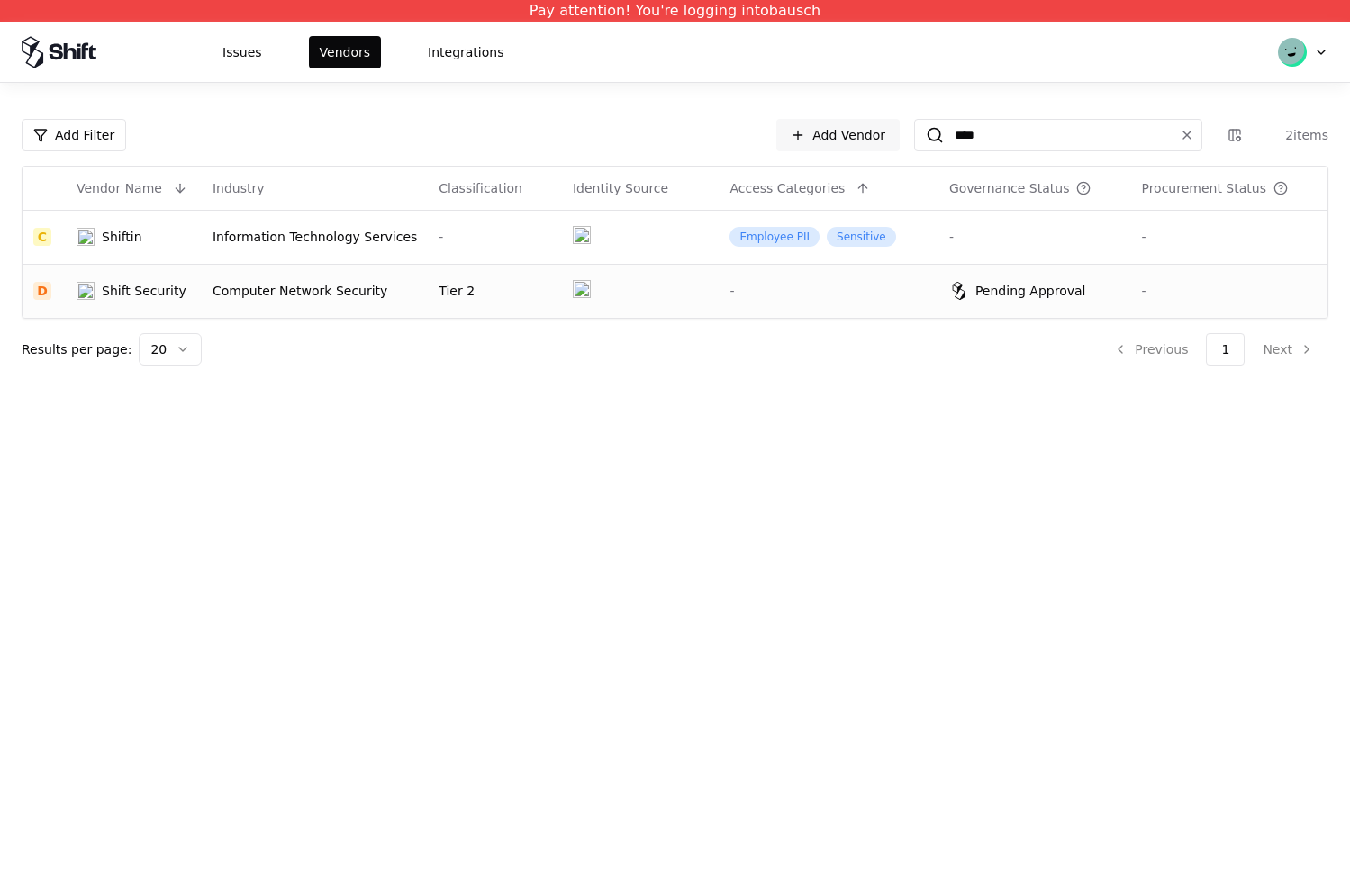
click at [130, 293] on div "Shift Security" at bounding box center [144, 291] width 85 height 18
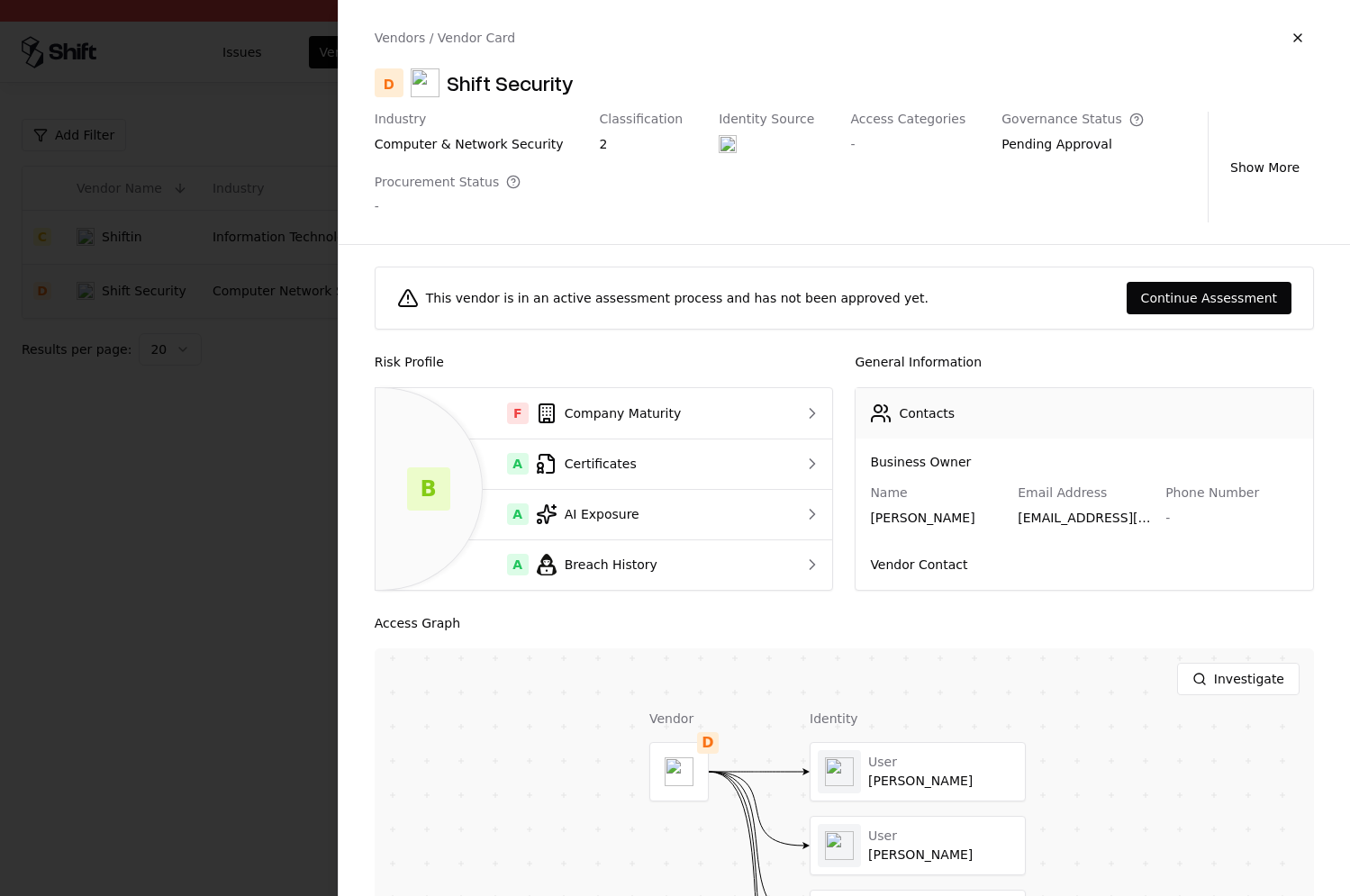
click at [184, 530] on div at bounding box center [675, 448] width 1350 height 896
